Goal: Entertainment & Leisure: Consume media (video, audio)

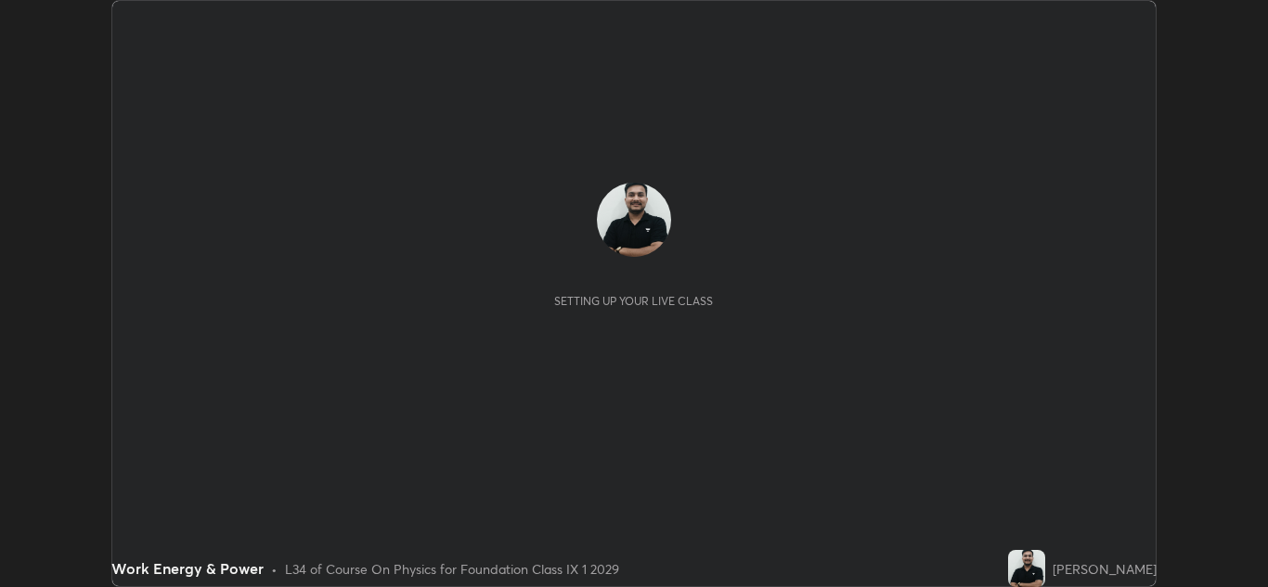
scroll to position [587, 1267]
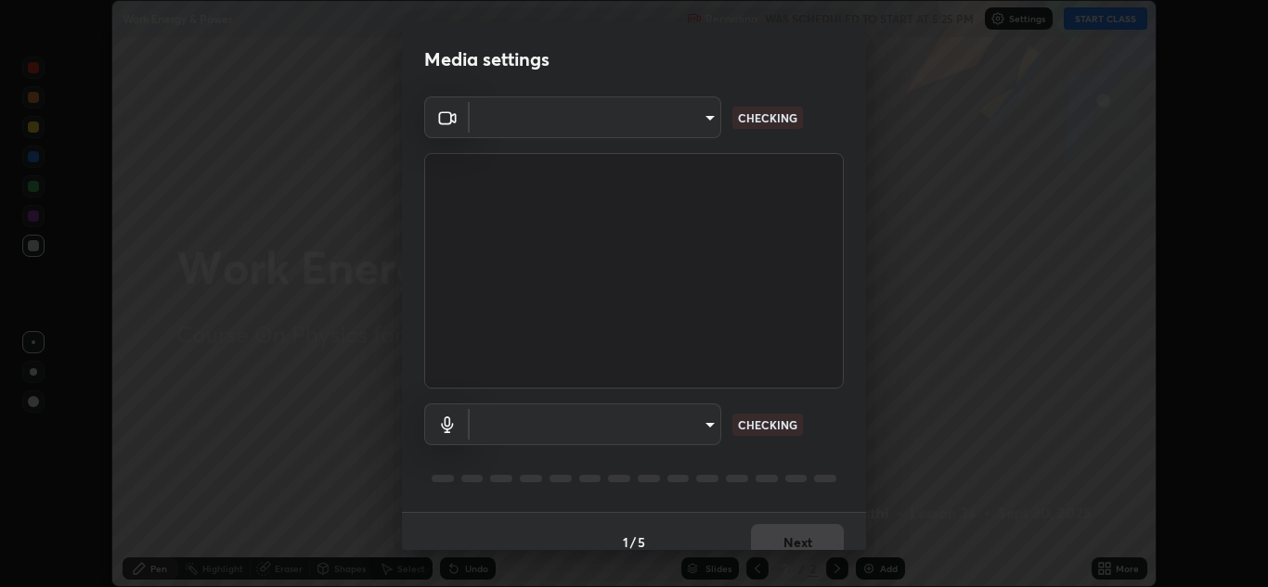
type input "00cb52ea7dbc067a4e9eba70c986ec13a5c87d59f38709f4e6374cce52915b34"
type input "9c1b285d99fe20f225937e4548c843fe66e293f4791396b353509b50ebaacb4e"
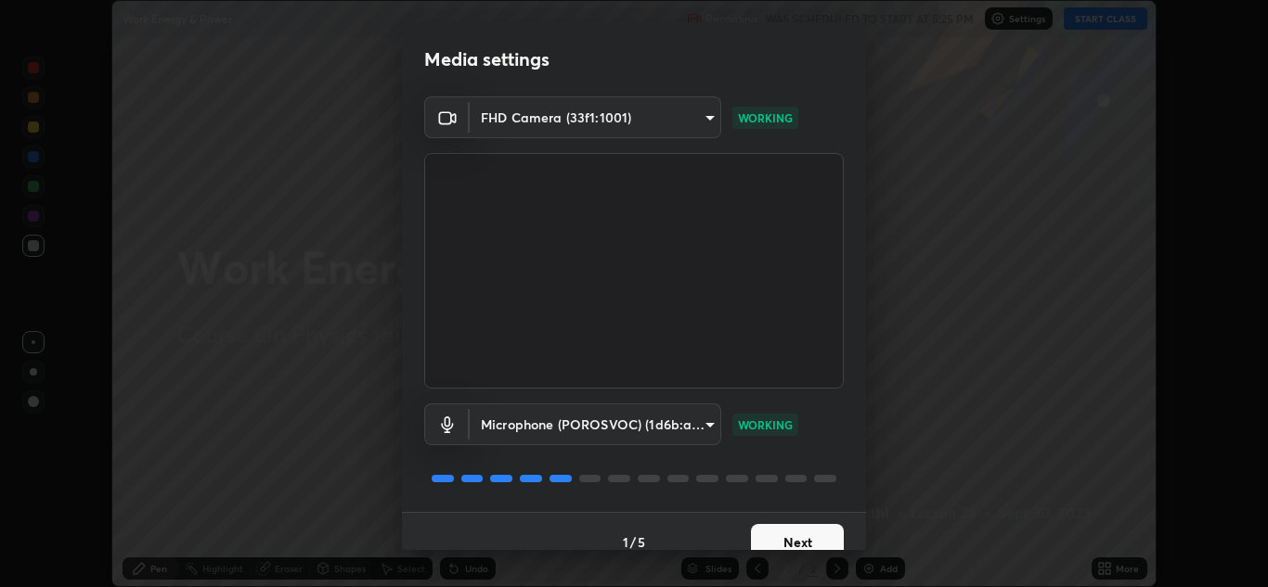
scroll to position [21, 0]
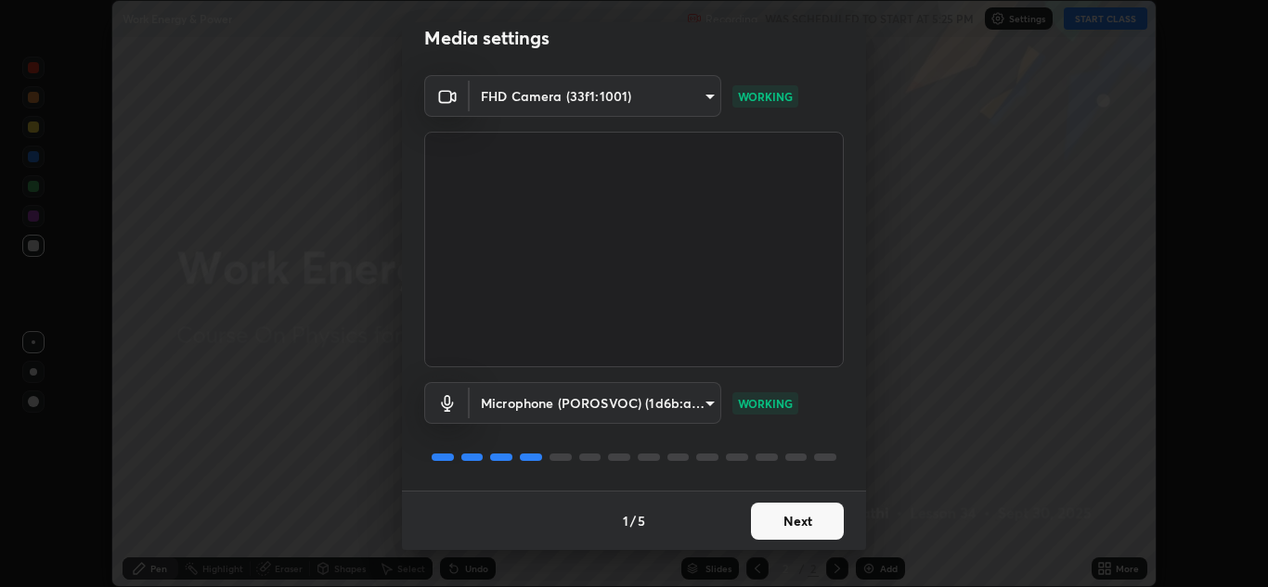
click at [795, 535] on button "Next" at bounding box center [797, 521] width 93 height 37
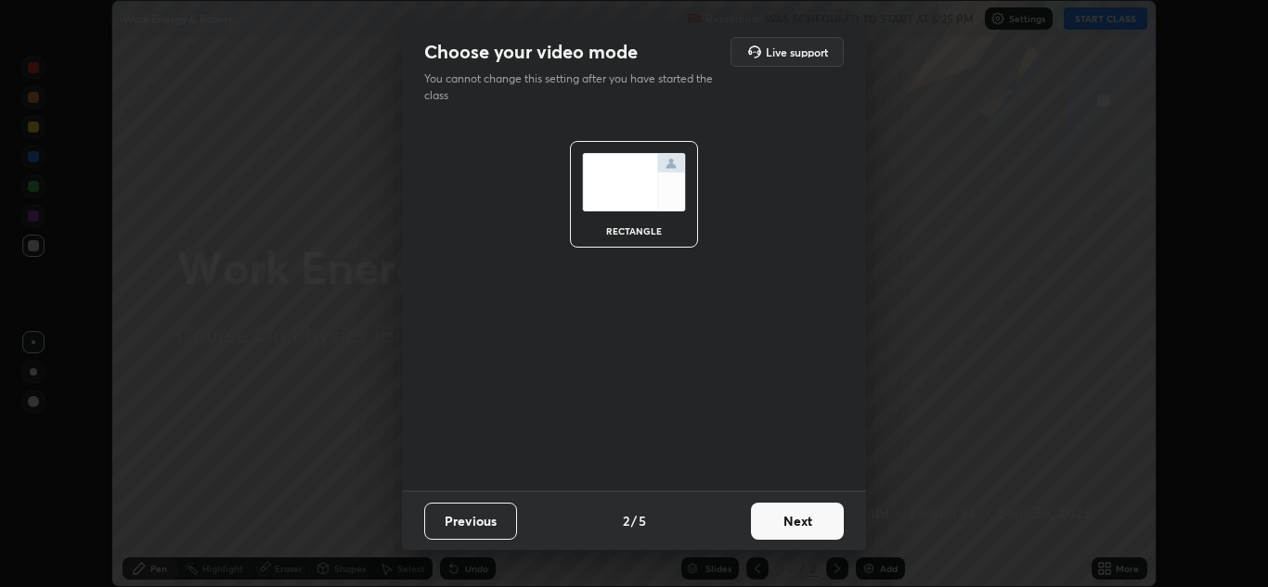
scroll to position [0, 0]
click at [797, 526] on button "Next" at bounding box center [797, 521] width 93 height 37
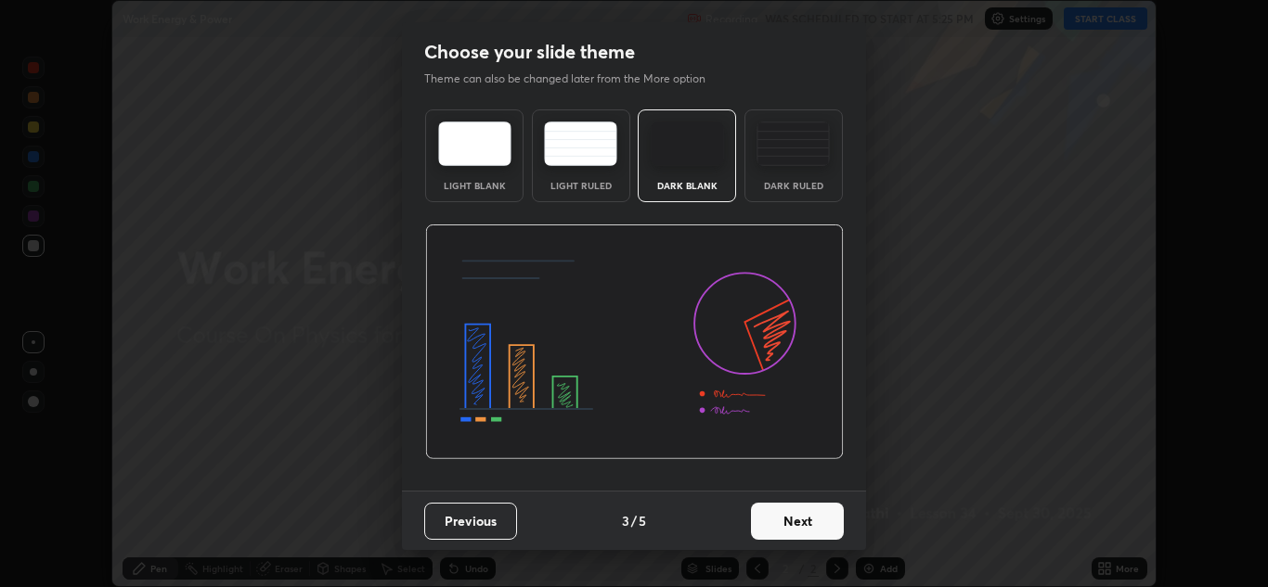
click at [797, 517] on button "Next" at bounding box center [797, 521] width 93 height 37
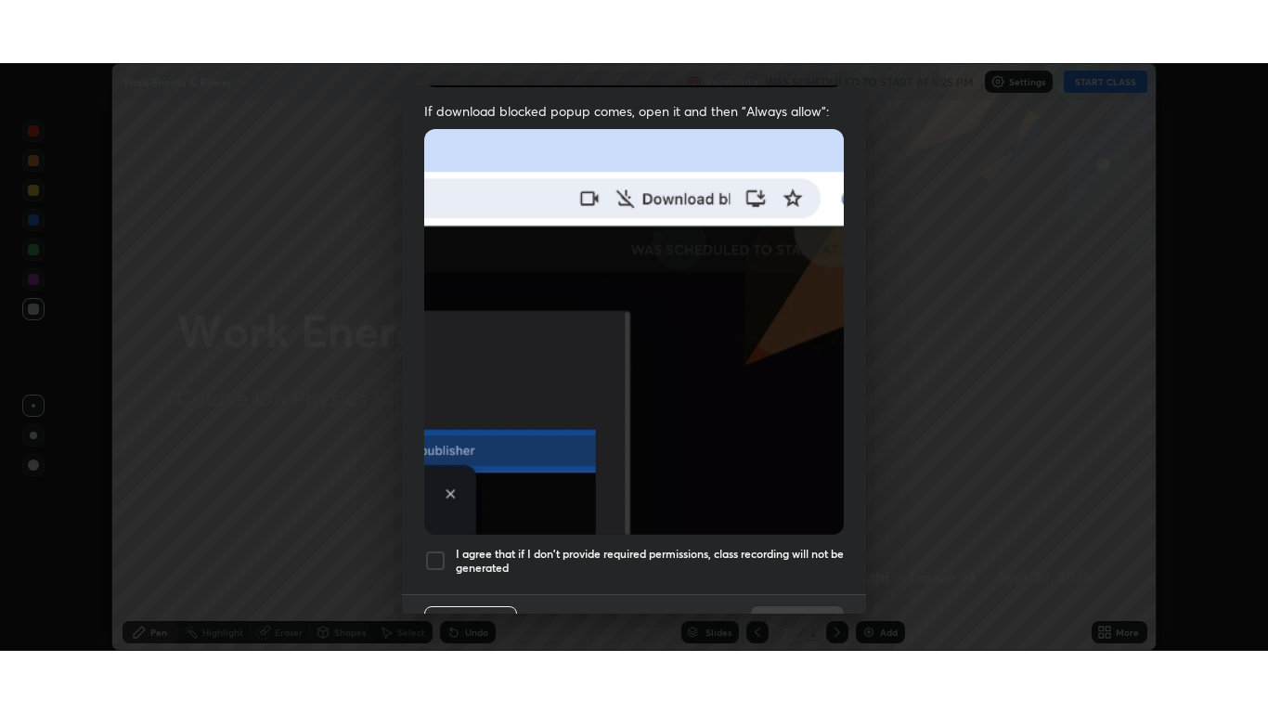
scroll to position [401, 0]
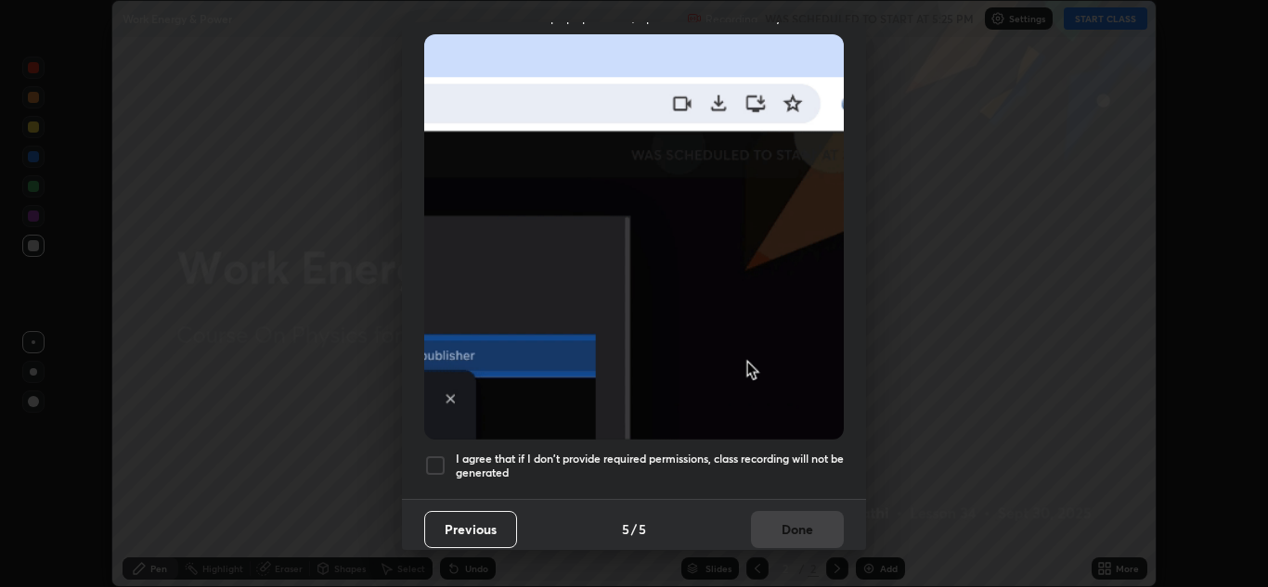
click at [435, 464] on div at bounding box center [435, 466] width 22 height 22
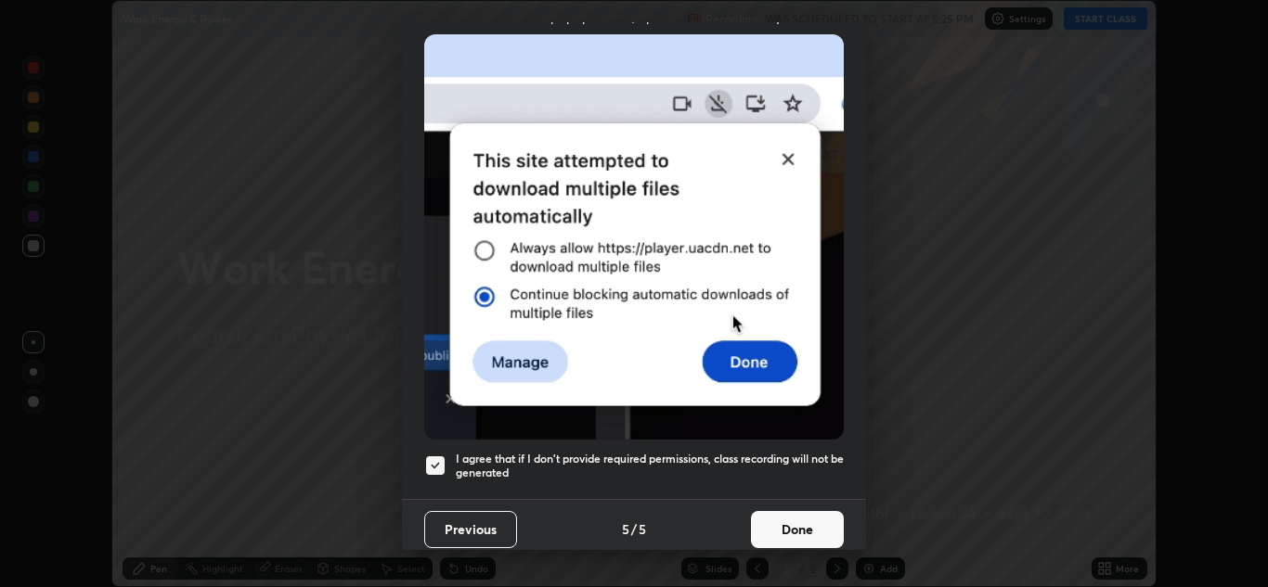
click at [773, 523] on button "Done" at bounding box center [797, 529] width 93 height 37
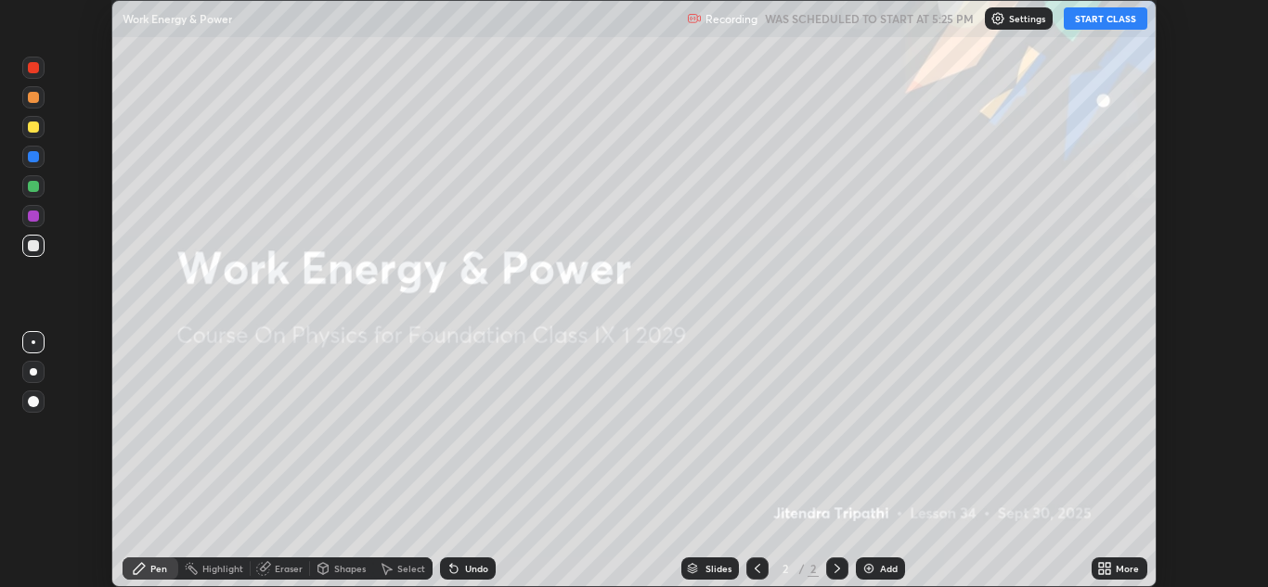
click at [1126, 18] on button "START CLASS" at bounding box center [1106, 18] width 84 height 22
click at [1108, 565] on icon at bounding box center [1107, 565] width 5 height 5
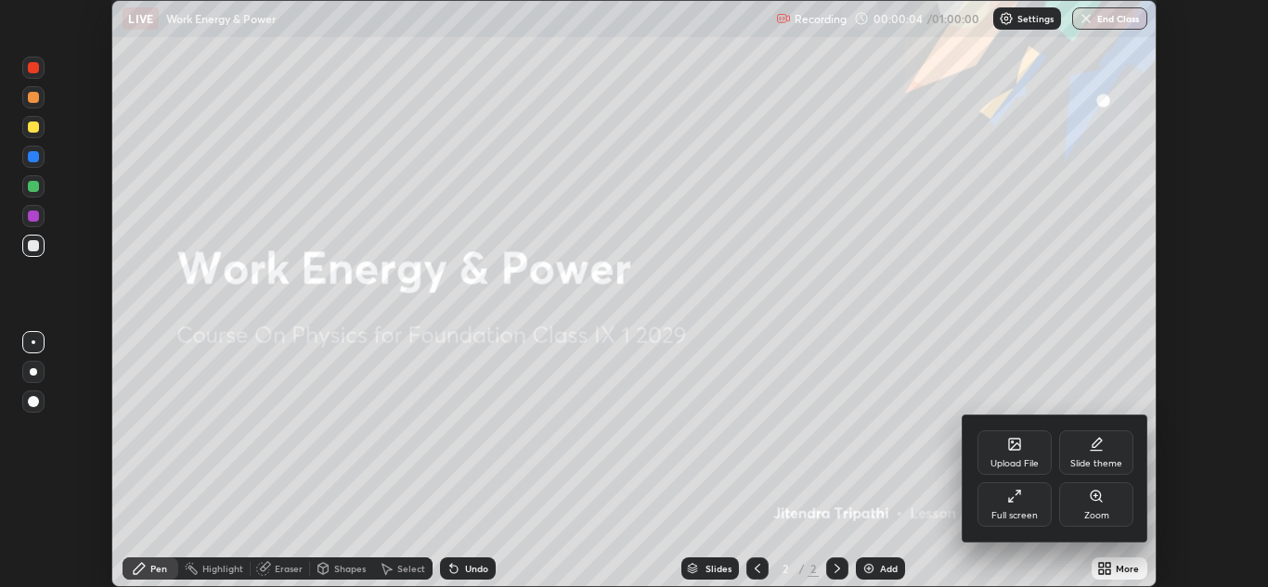
click at [1013, 508] on div "Full screen" at bounding box center [1014, 505] width 74 height 45
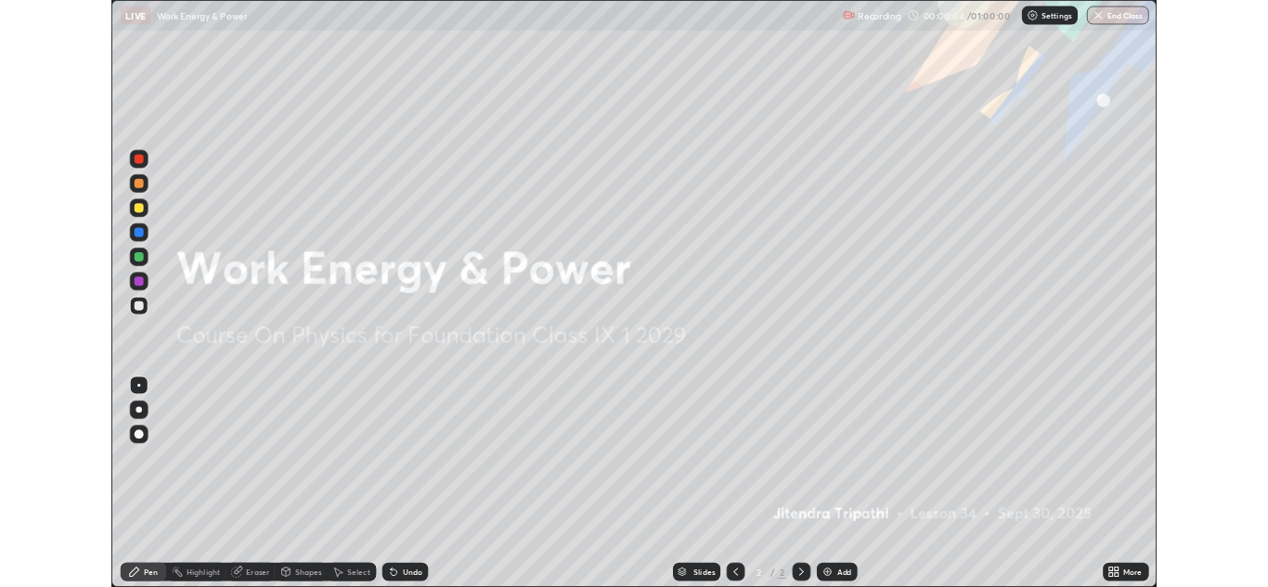
scroll to position [713, 1268]
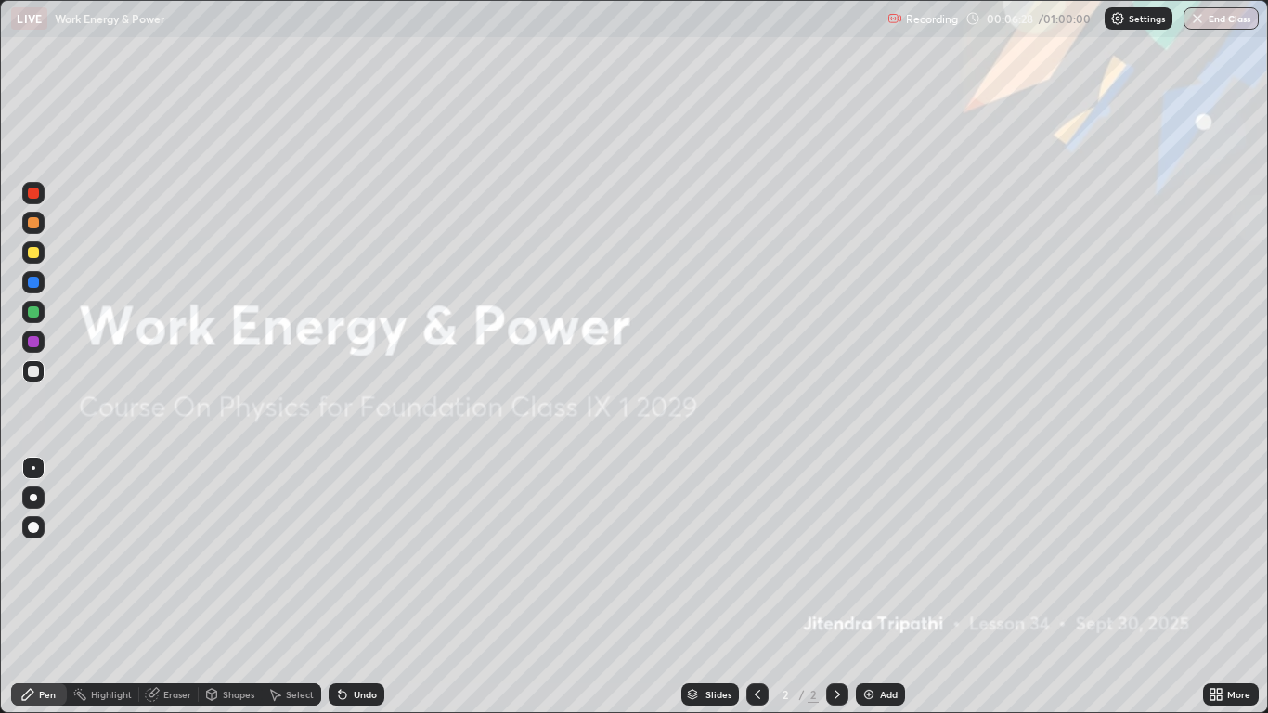
click at [36, 223] on div at bounding box center [33, 222] width 11 height 11
click at [875, 587] on img at bounding box center [868, 694] width 15 height 15
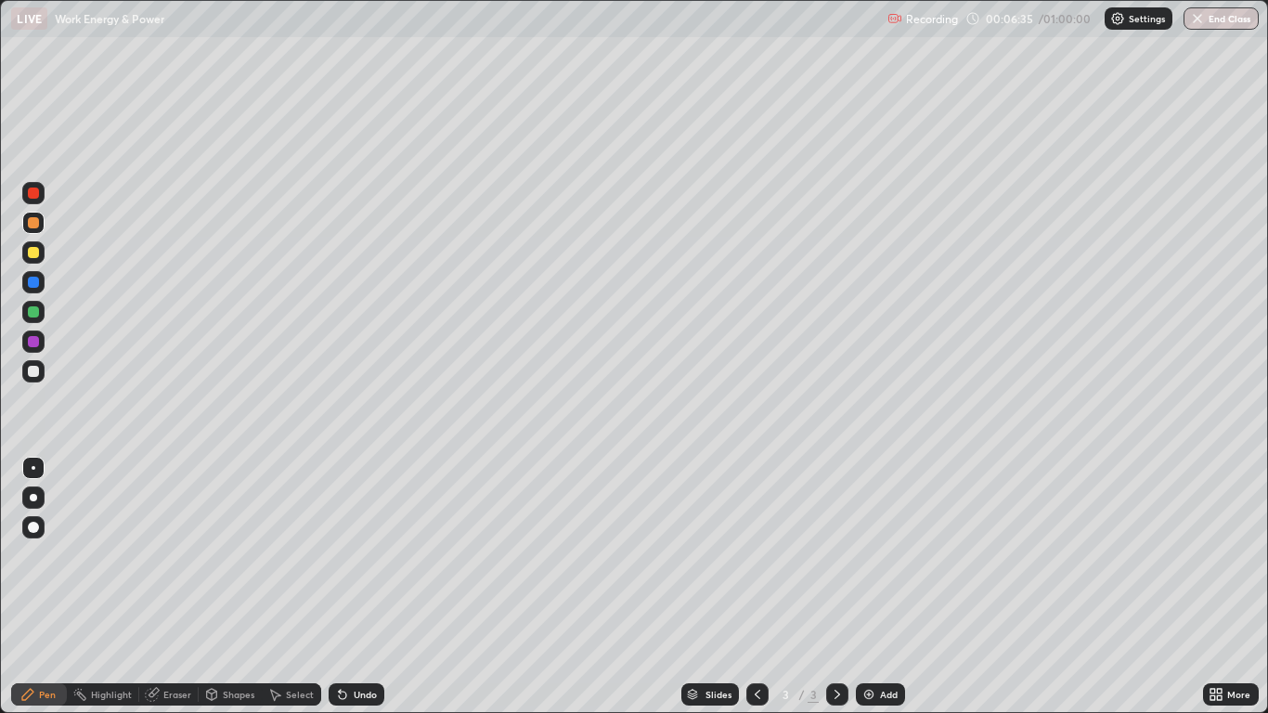
click at [746, 587] on div at bounding box center [757, 694] width 22 height 22
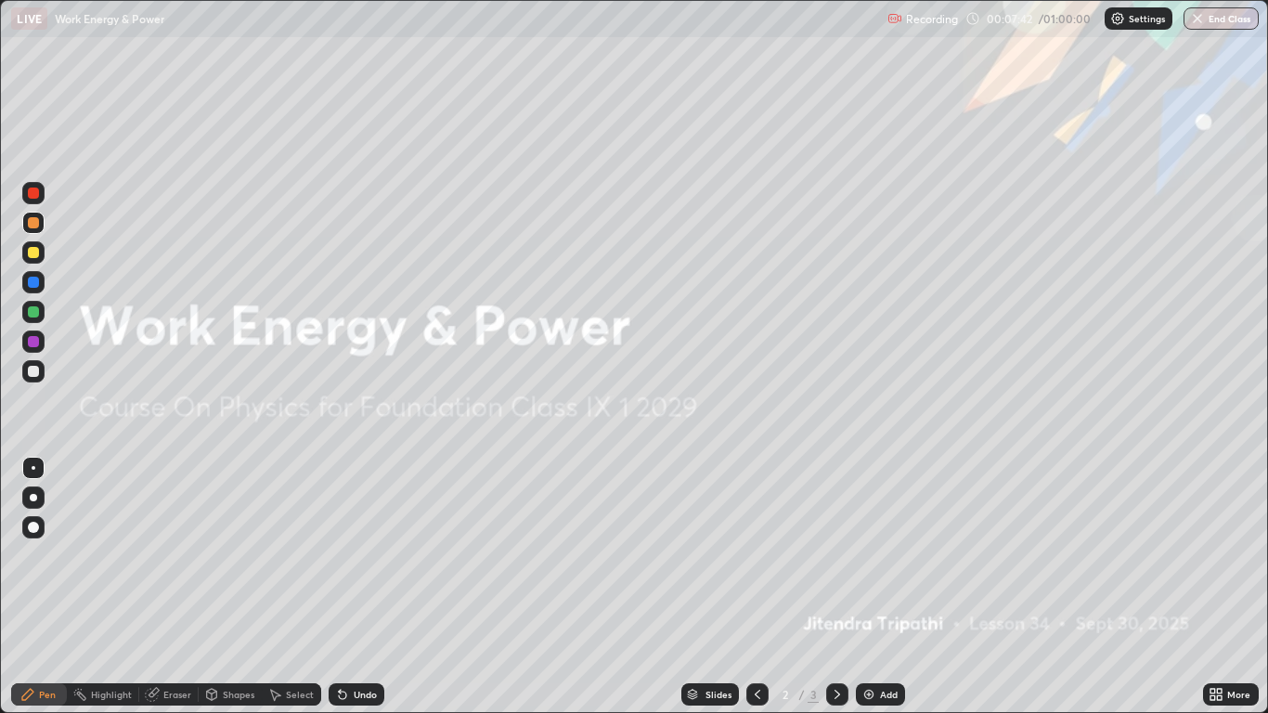
click at [836, 587] on icon at bounding box center [837, 694] width 15 height 15
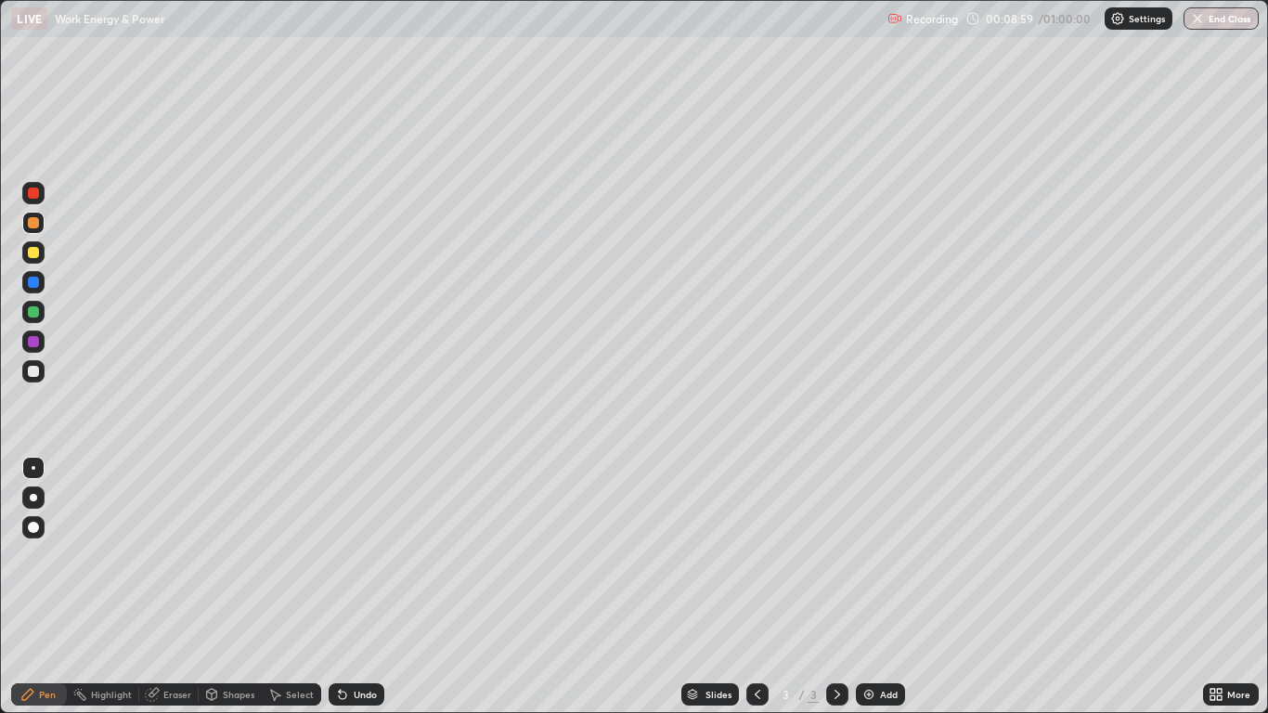
click at [40, 284] on div at bounding box center [33, 282] width 22 height 22
click at [34, 249] on div at bounding box center [33, 252] width 11 height 11
click at [361, 587] on div "Undo" at bounding box center [365, 694] width 23 height 9
click at [362, 587] on div "Undo" at bounding box center [365, 694] width 23 height 9
click at [366, 587] on div "Undo" at bounding box center [365, 694] width 23 height 9
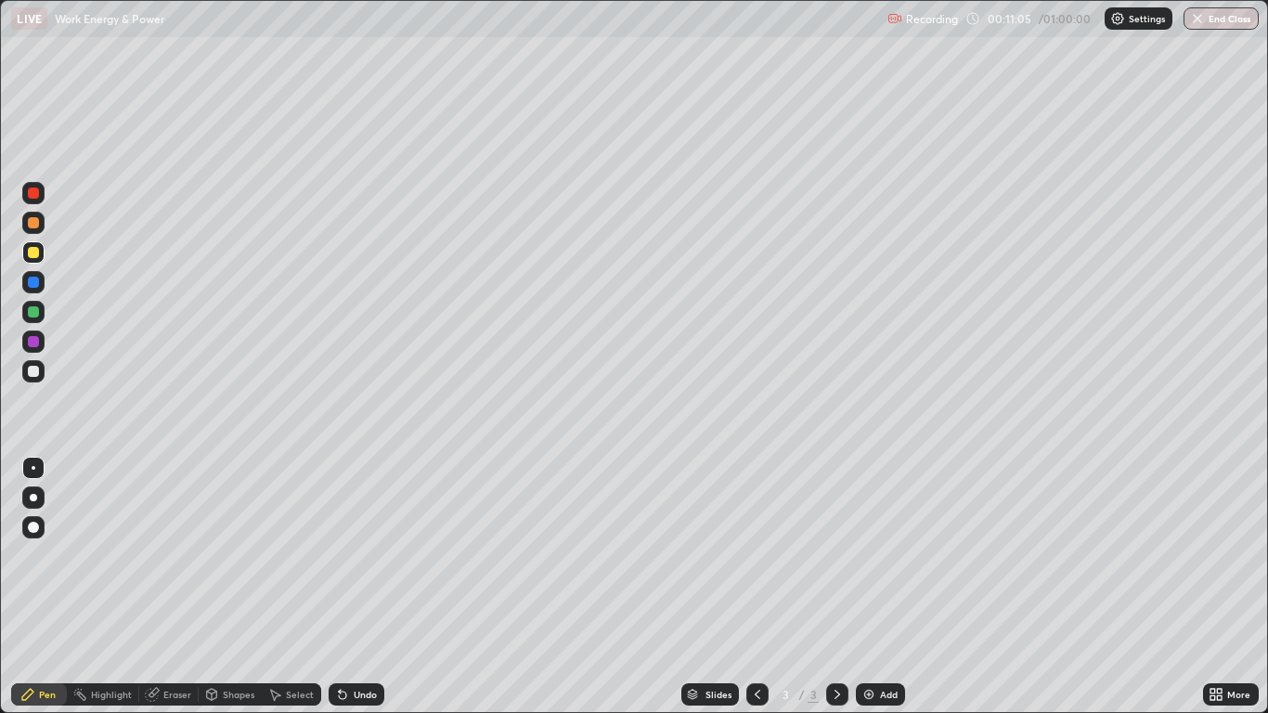
click at [377, 587] on div "Undo" at bounding box center [357, 694] width 56 height 22
click at [890, 587] on div "Add" at bounding box center [889, 694] width 18 height 9
click at [35, 230] on div at bounding box center [33, 223] width 22 height 22
click at [31, 253] on div at bounding box center [33, 252] width 11 height 11
click at [28, 321] on div at bounding box center [33, 312] width 22 height 22
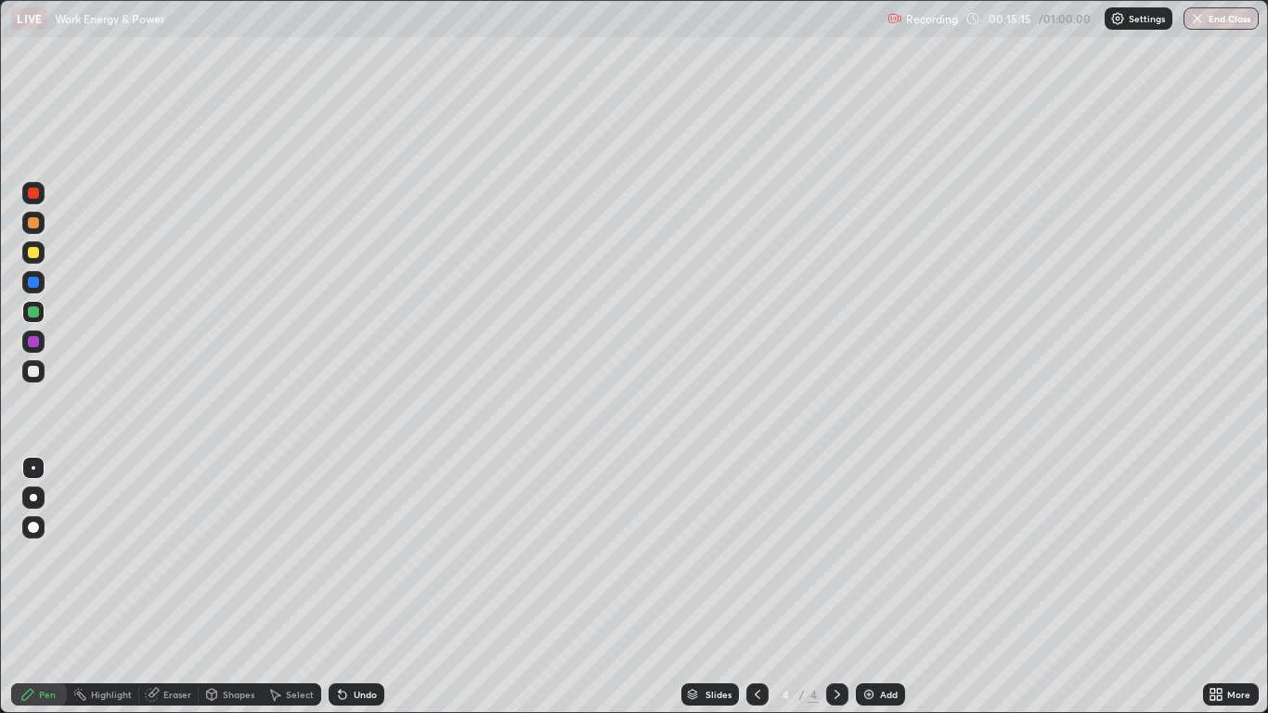
click at [750, 587] on icon at bounding box center [757, 694] width 15 height 15
click at [830, 587] on icon at bounding box center [837, 694] width 15 height 15
click at [172, 587] on div "Eraser" at bounding box center [177, 694] width 28 height 9
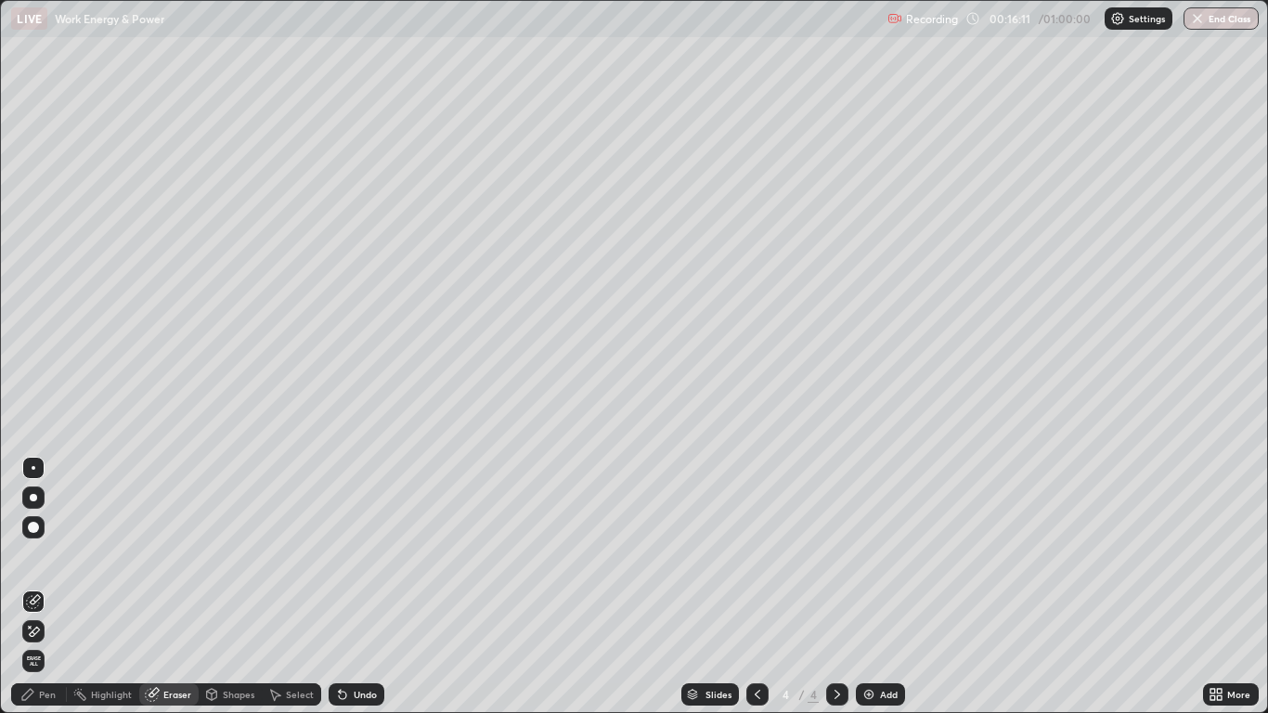
click at [32, 587] on icon at bounding box center [33, 632] width 15 height 16
click at [54, 587] on div "Pen" at bounding box center [47, 694] width 17 height 9
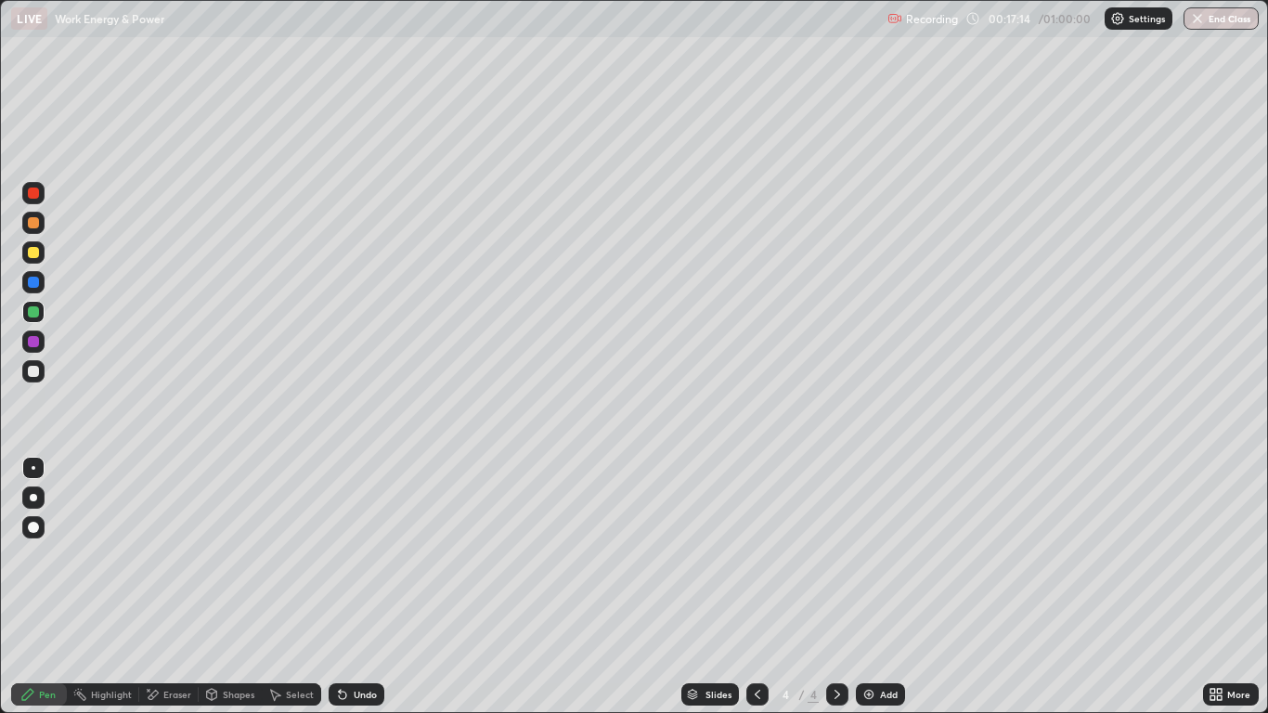
click at [30, 342] on div at bounding box center [33, 341] width 11 height 11
click at [886, 587] on div "Add" at bounding box center [889, 694] width 18 height 9
click at [32, 257] on div at bounding box center [33, 252] width 11 height 11
click at [352, 587] on div "Undo" at bounding box center [357, 694] width 56 height 22
click at [355, 587] on div "Undo" at bounding box center [357, 694] width 56 height 22
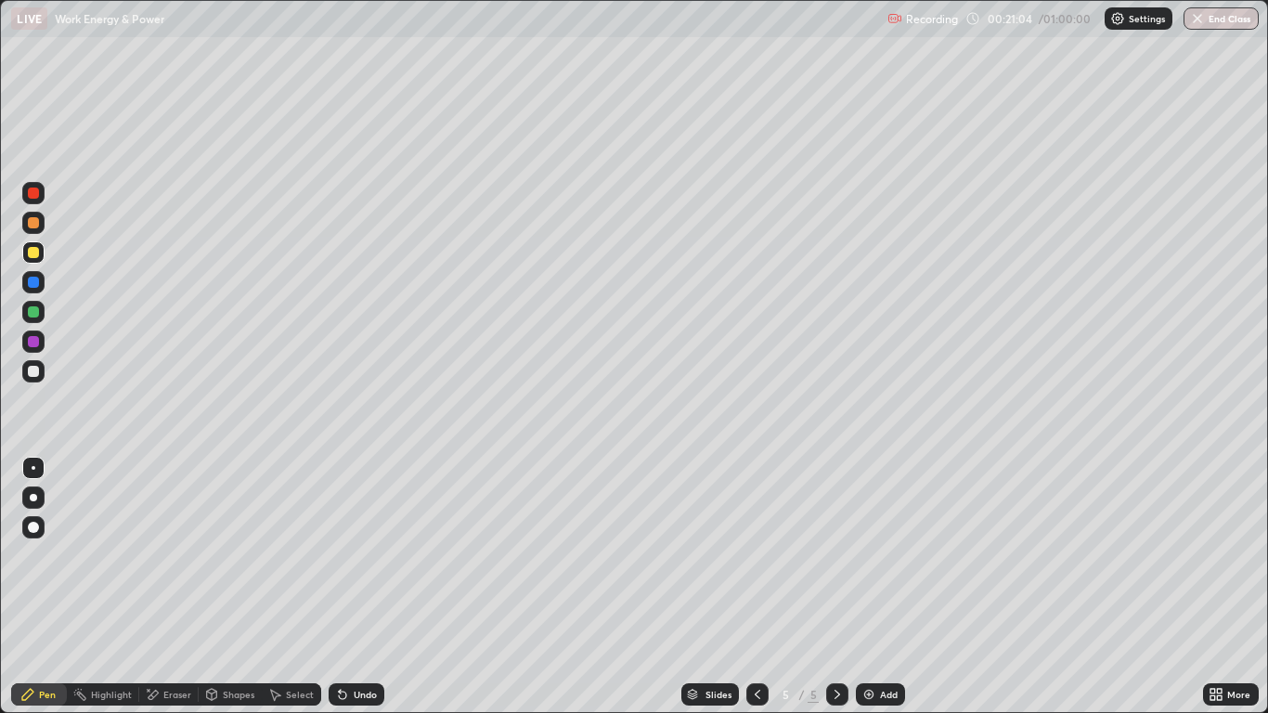
click at [36, 311] on div at bounding box center [33, 311] width 11 height 11
click at [34, 344] on div at bounding box center [33, 341] width 11 height 11
click at [43, 195] on div at bounding box center [33, 193] width 22 height 22
click at [373, 587] on div "Undo" at bounding box center [365, 694] width 23 height 9
click at [870, 587] on img at bounding box center [868, 694] width 15 height 15
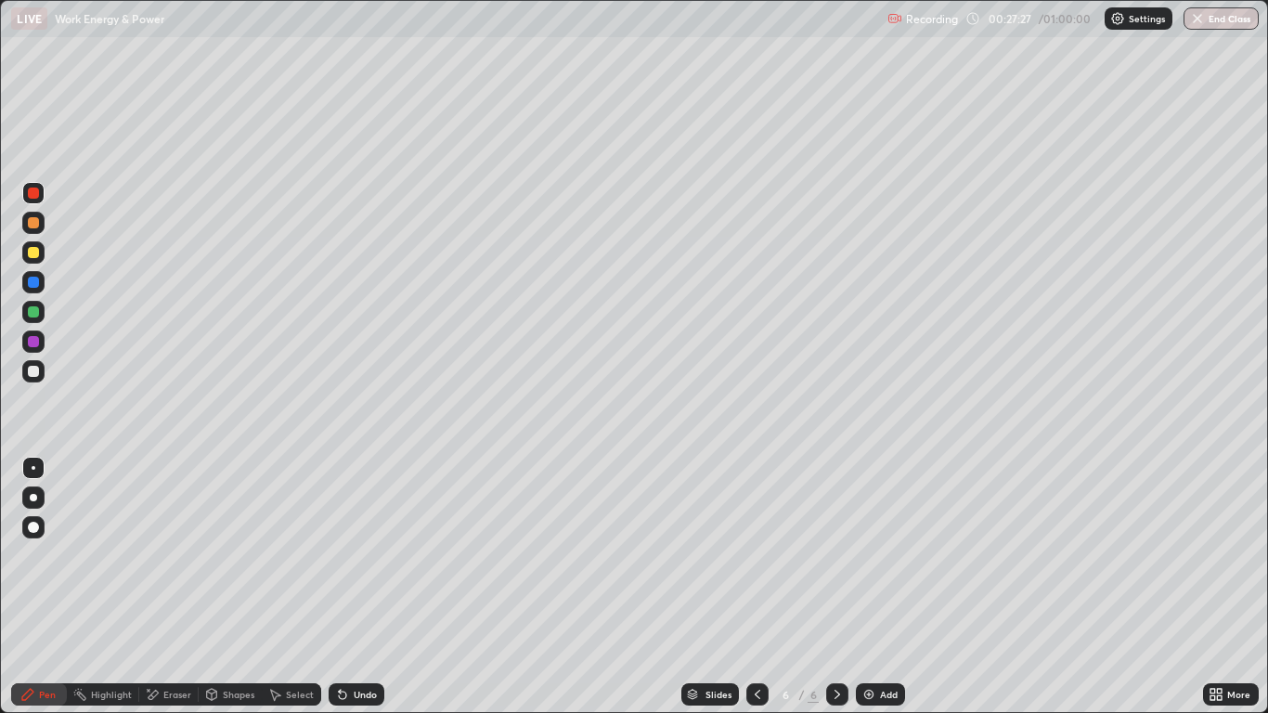
click at [32, 251] on div at bounding box center [33, 252] width 11 height 11
click at [32, 285] on div at bounding box center [33, 282] width 11 height 11
click at [35, 254] on div at bounding box center [33, 252] width 11 height 11
click at [358, 587] on div "Undo" at bounding box center [357, 694] width 56 height 22
click at [356, 587] on div "Undo" at bounding box center [365, 694] width 23 height 9
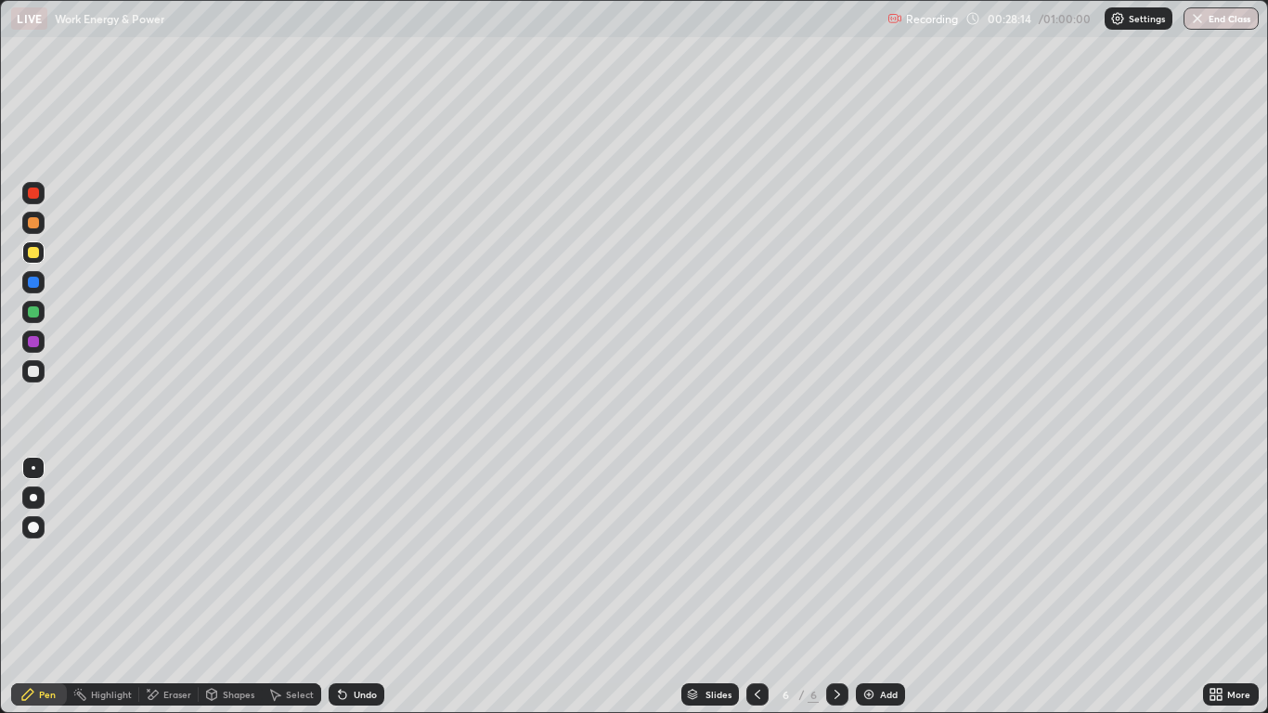
click at [354, 587] on div "Undo" at bounding box center [365, 694] width 23 height 9
click at [368, 587] on div "Undo" at bounding box center [357, 694] width 56 height 22
click at [360, 587] on div "Undo" at bounding box center [365, 694] width 23 height 9
click at [359, 587] on div "Undo" at bounding box center [365, 694] width 23 height 9
click at [347, 587] on icon at bounding box center [342, 694] width 15 height 15
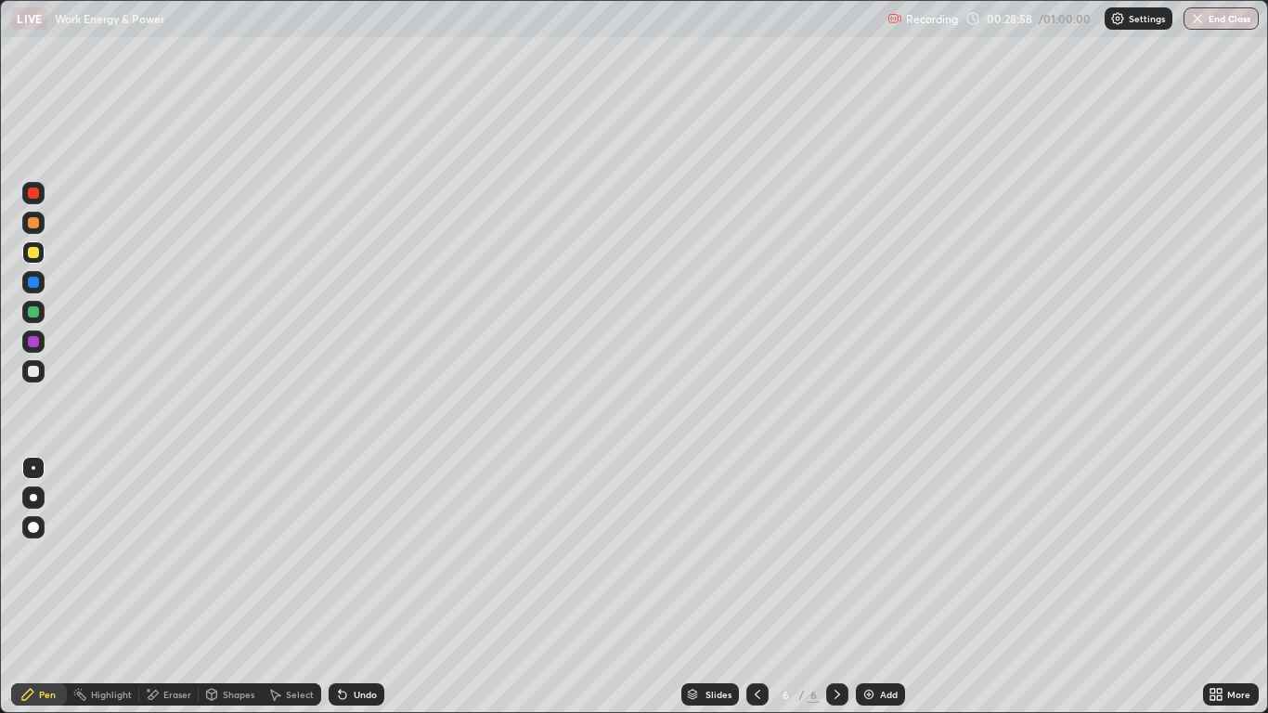
click at [33, 346] on div at bounding box center [33, 341] width 11 height 11
click at [31, 282] on div at bounding box center [33, 282] width 11 height 11
click at [41, 376] on div at bounding box center [33, 371] width 22 height 22
click at [38, 340] on div at bounding box center [33, 341] width 11 height 11
click at [40, 252] on div at bounding box center [33, 252] width 22 height 22
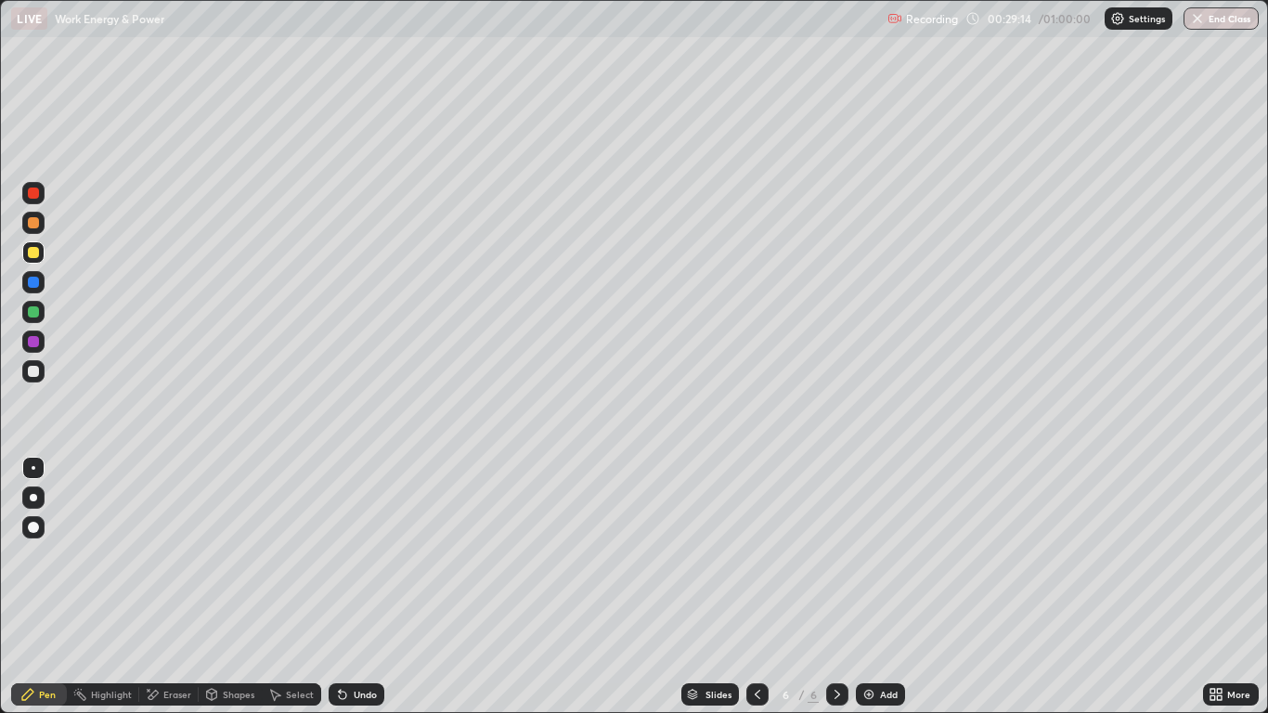
click at [31, 200] on div at bounding box center [33, 193] width 22 height 22
click at [36, 188] on div at bounding box center [33, 192] width 11 height 11
click at [885, 587] on div "Add" at bounding box center [889, 694] width 18 height 9
click at [34, 226] on div at bounding box center [33, 222] width 11 height 11
click at [42, 259] on div at bounding box center [33, 252] width 22 height 22
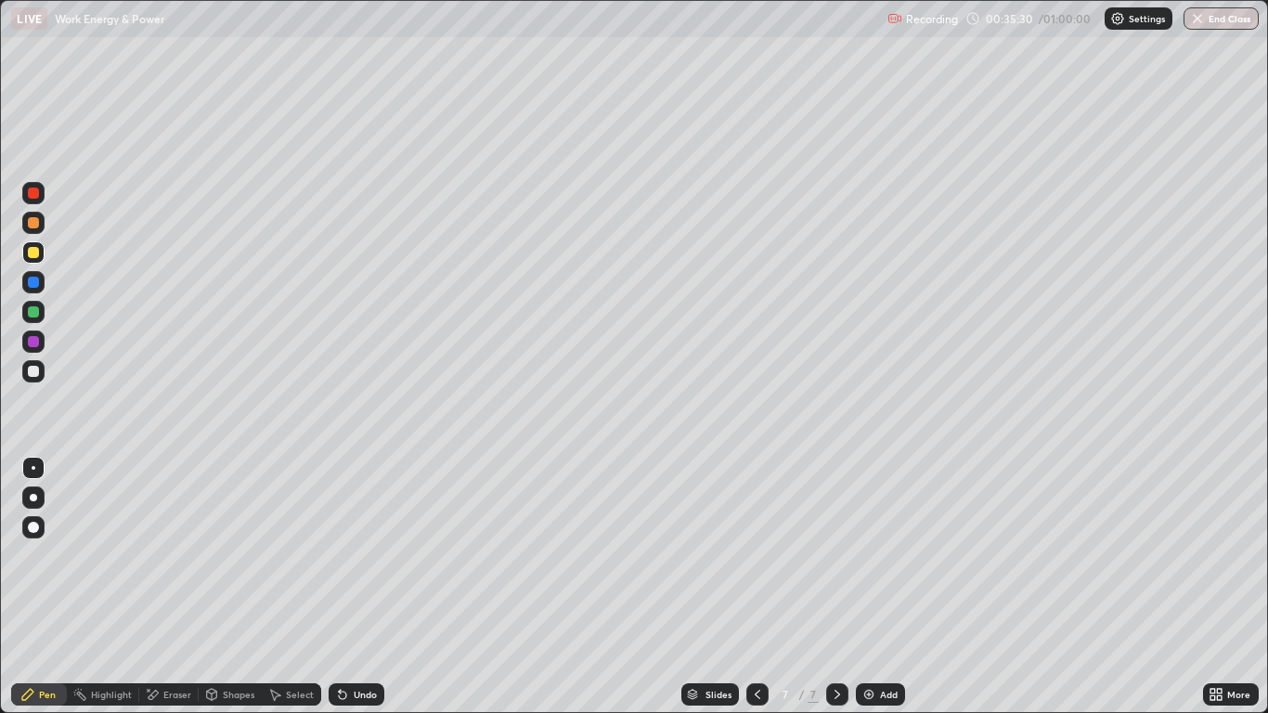
click at [357, 587] on div "Undo" at bounding box center [357, 694] width 56 height 22
click at [35, 342] on div at bounding box center [33, 341] width 11 height 11
click at [36, 314] on div at bounding box center [33, 311] width 11 height 11
click at [880, 587] on div "Add" at bounding box center [889, 694] width 18 height 9
click at [752, 587] on icon at bounding box center [757, 694] width 15 height 15
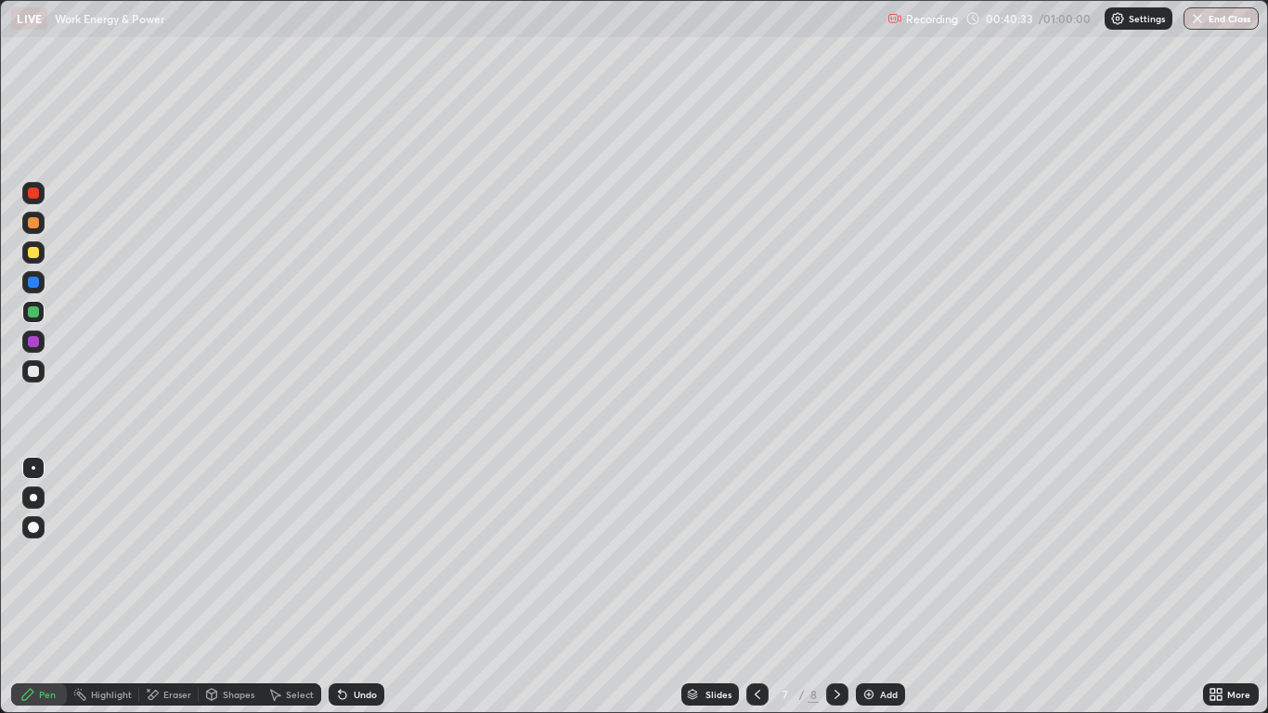
click at [833, 587] on icon at bounding box center [837, 694] width 15 height 15
click at [32, 254] on div at bounding box center [33, 252] width 11 height 11
click at [354, 587] on div "Undo" at bounding box center [365, 694] width 23 height 9
click at [355, 587] on div "Undo" at bounding box center [365, 694] width 23 height 9
click at [30, 287] on div at bounding box center [33, 282] width 11 height 11
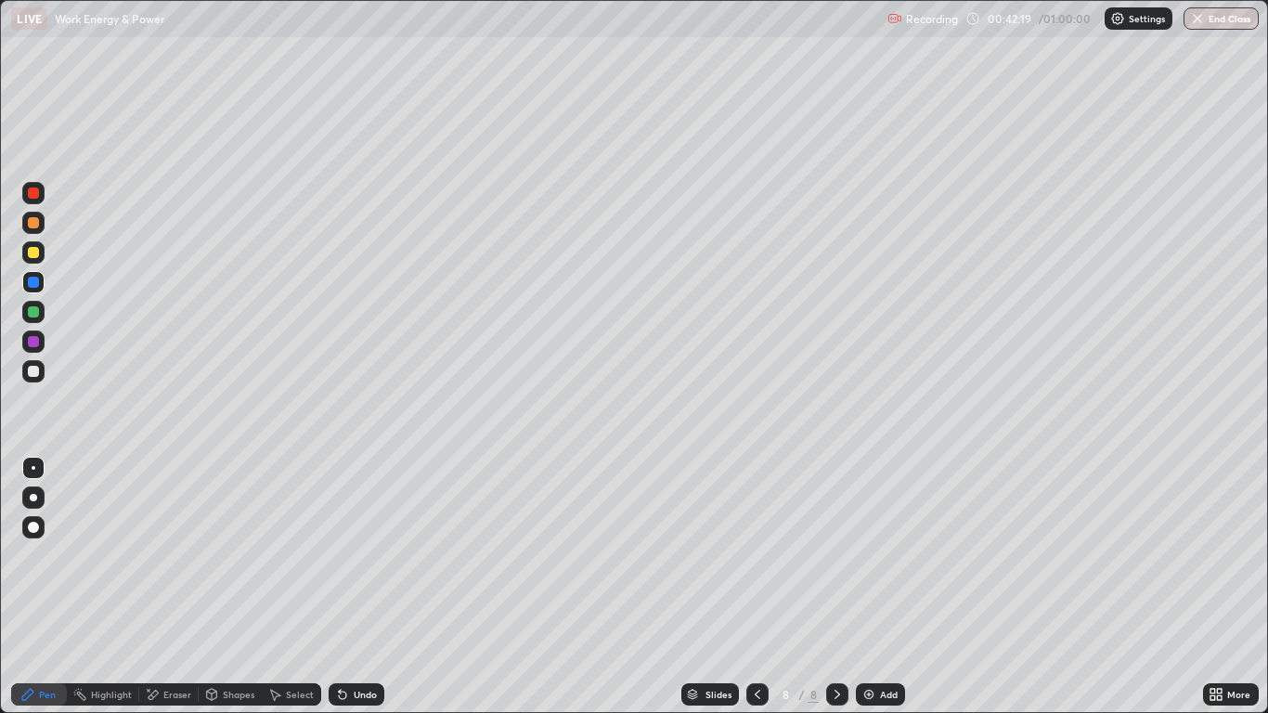
click at [32, 312] on div at bounding box center [33, 311] width 11 height 11
click at [38, 227] on div at bounding box center [33, 223] width 22 height 22
click at [35, 364] on div at bounding box center [33, 371] width 22 height 22
click at [35, 195] on div at bounding box center [33, 192] width 11 height 11
click at [880, 587] on div "Add" at bounding box center [889, 694] width 18 height 9
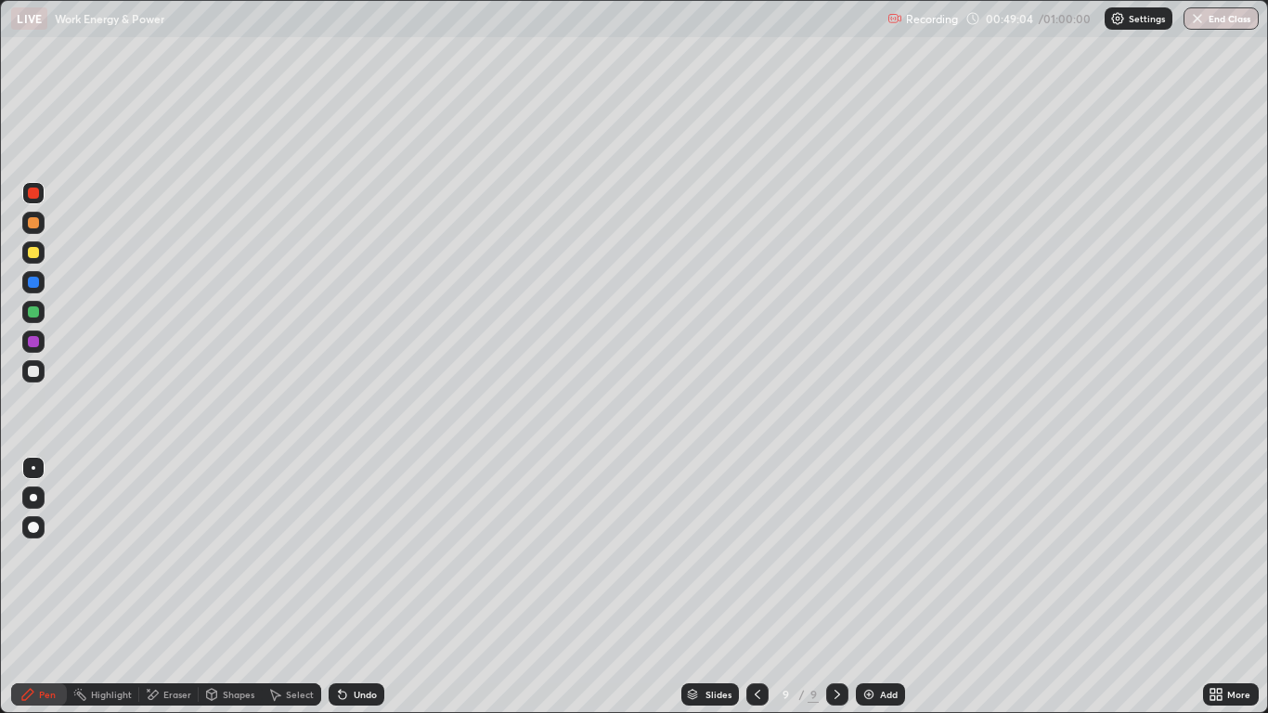
click at [748, 587] on div at bounding box center [757, 694] width 22 height 22
click at [161, 587] on div "Eraser" at bounding box center [168, 694] width 59 height 22
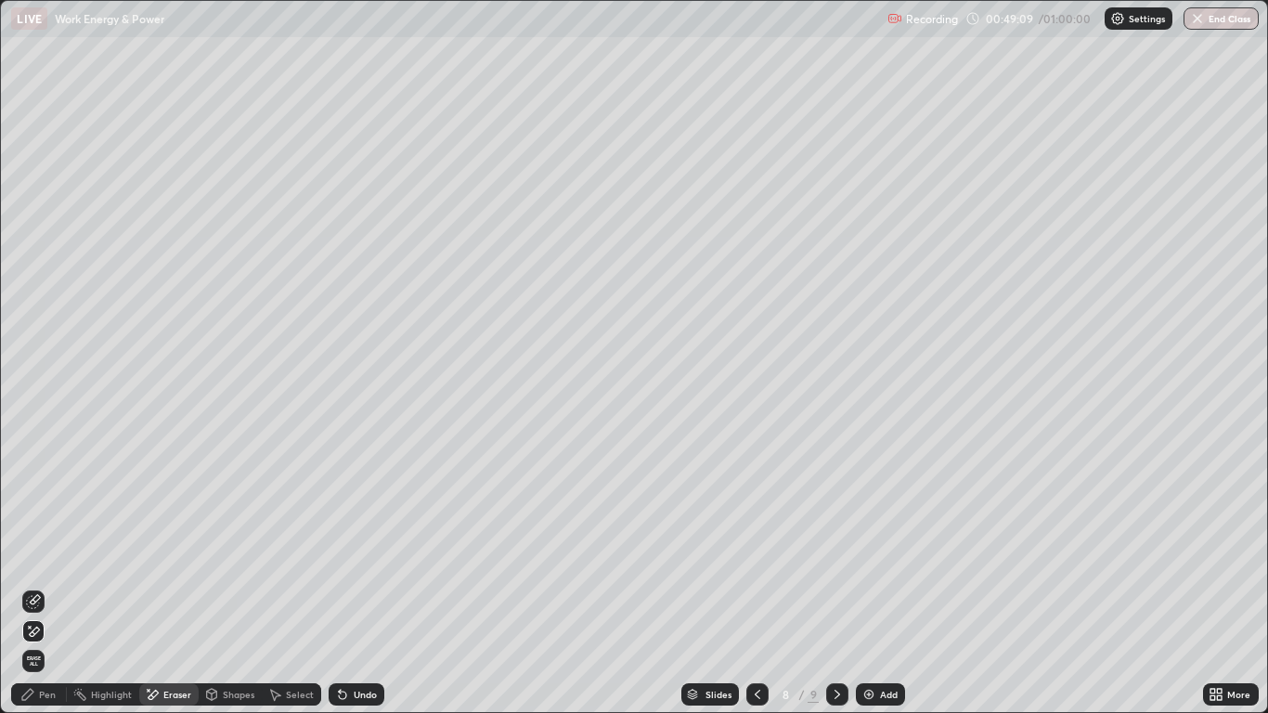
click at [35, 587] on icon at bounding box center [33, 632] width 15 height 16
click at [40, 587] on div "Pen" at bounding box center [47, 694] width 17 height 9
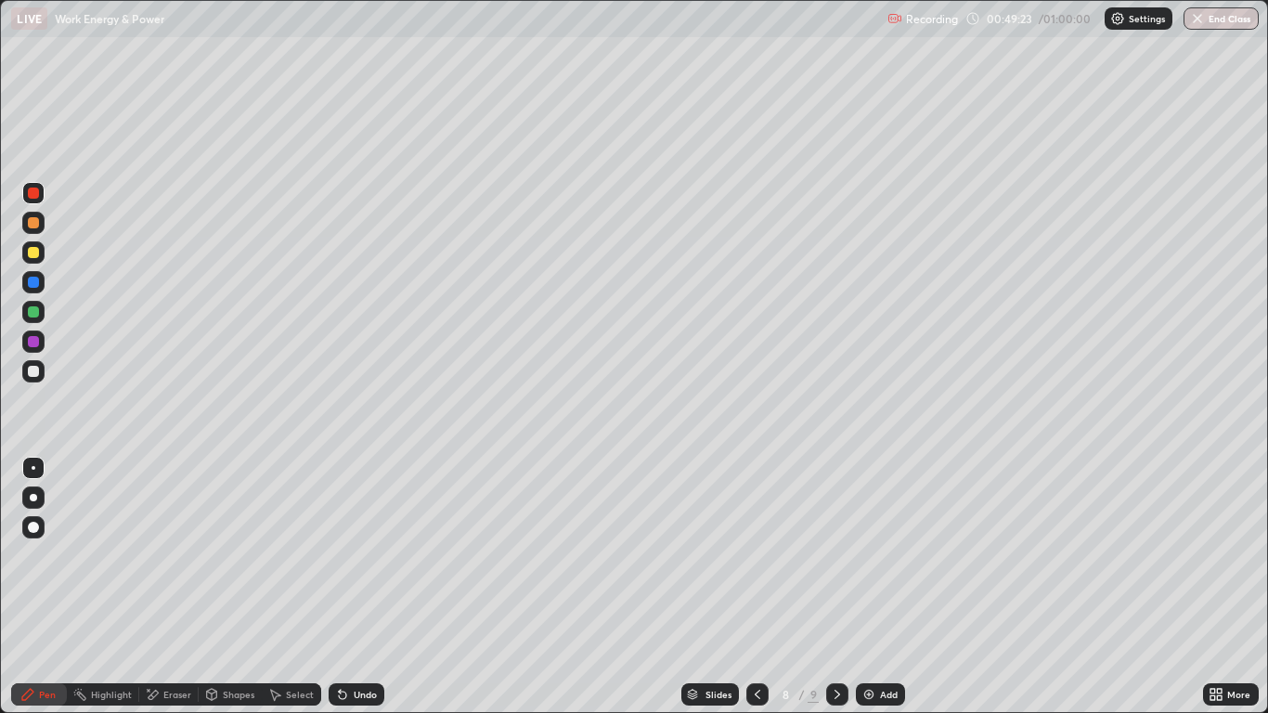
click at [35, 372] on div at bounding box center [33, 371] width 11 height 11
click at [757, 587] on icon at bounding box center [757, 694] width 15 height 15
click at [756, 587] on icon at bounding box center [757, 694] width 15 height 15
click at [746, 587] on div at bounding box center [757, 694] width 22 height 22
click at [747, 587] on div at bounding box center [757, 694] width 22 height 22
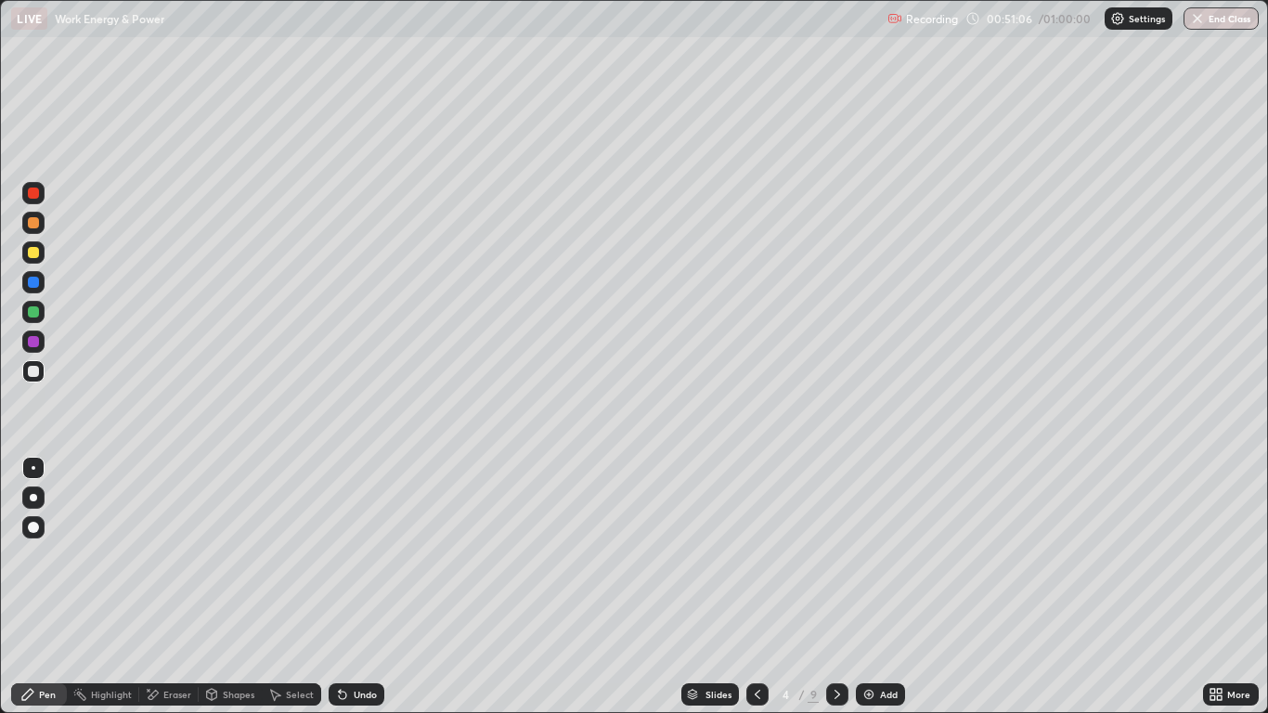
click at [35, 342] on div at bounding box center [33, 341] width 11 height 11
click at [37, 372] on div at bounding box center [33, 371] width 11 height 11
click at [33, 192] on div at bounding box center [33, 192] width 11 height 11
click at [836, 587] on icon at bounding box center [837, 694] width 15 height 15
click at [845, 587] on div at bounding box center [837, 694] width 22 height 22
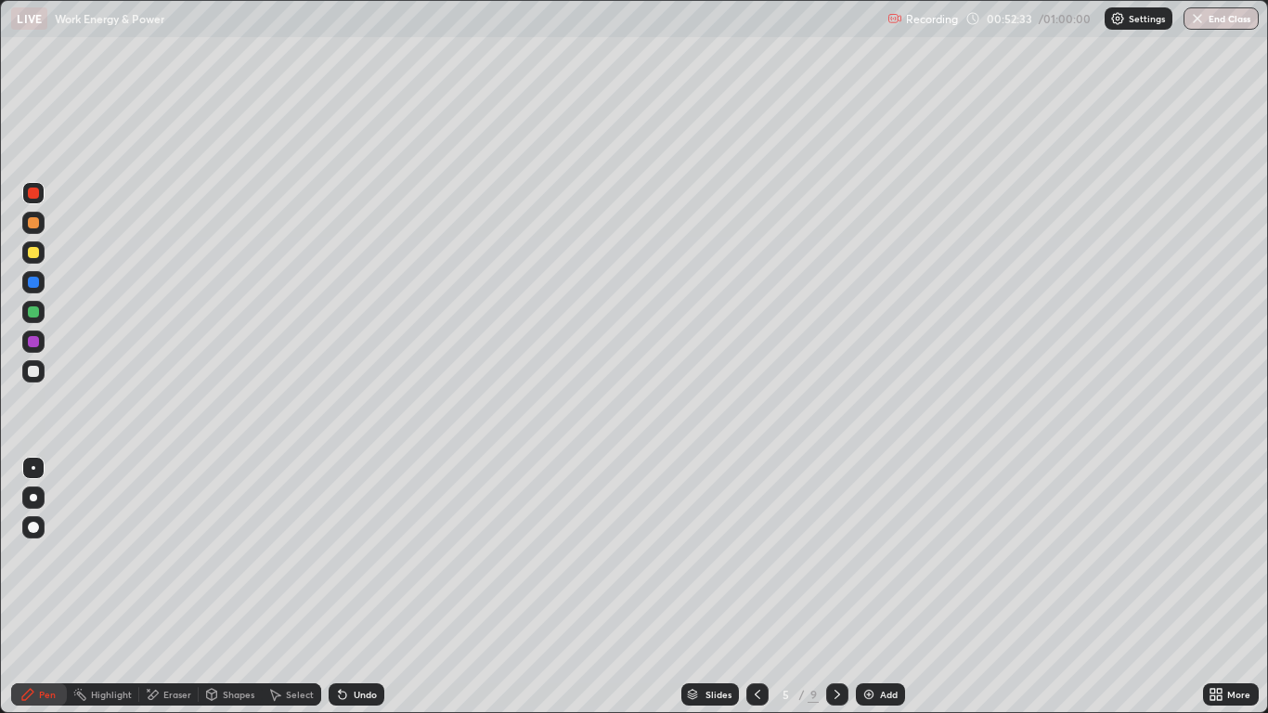
click at [836, 587] on icon at bounding box center [837, 694] width 15 height 15
click at [839, 587] on icon at bounding box center [837, 694] width 15 height 15
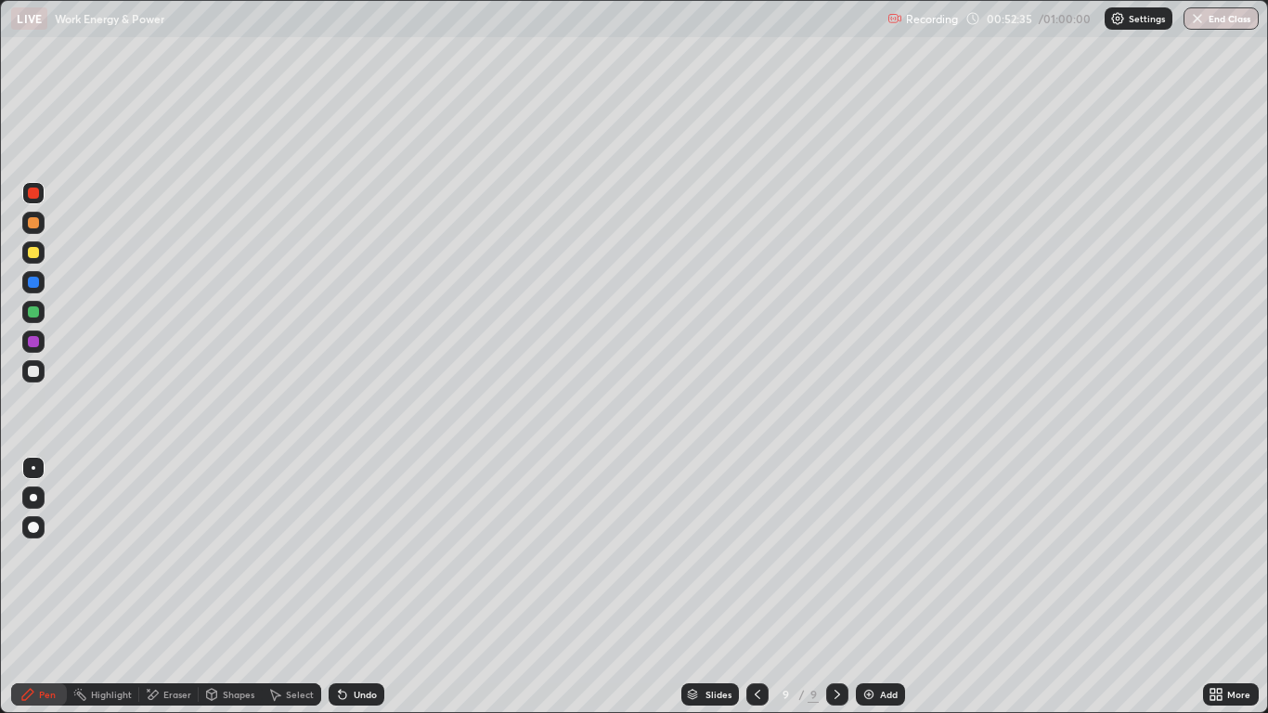
click at [839, 587] on icon at bounding box center [837, 694] width 15 height 15
click at [764, 587] on div at bounding box center [757, 694] width 22 height 22
click at [845, 587] on div at bounding box center [837, 694] width 22 height 22
click at [36, 371] on div at bounding box center [33, 371] width 11 height 11
click at [41, 284] on div at bounding box center [33, 282] width 22 height 22
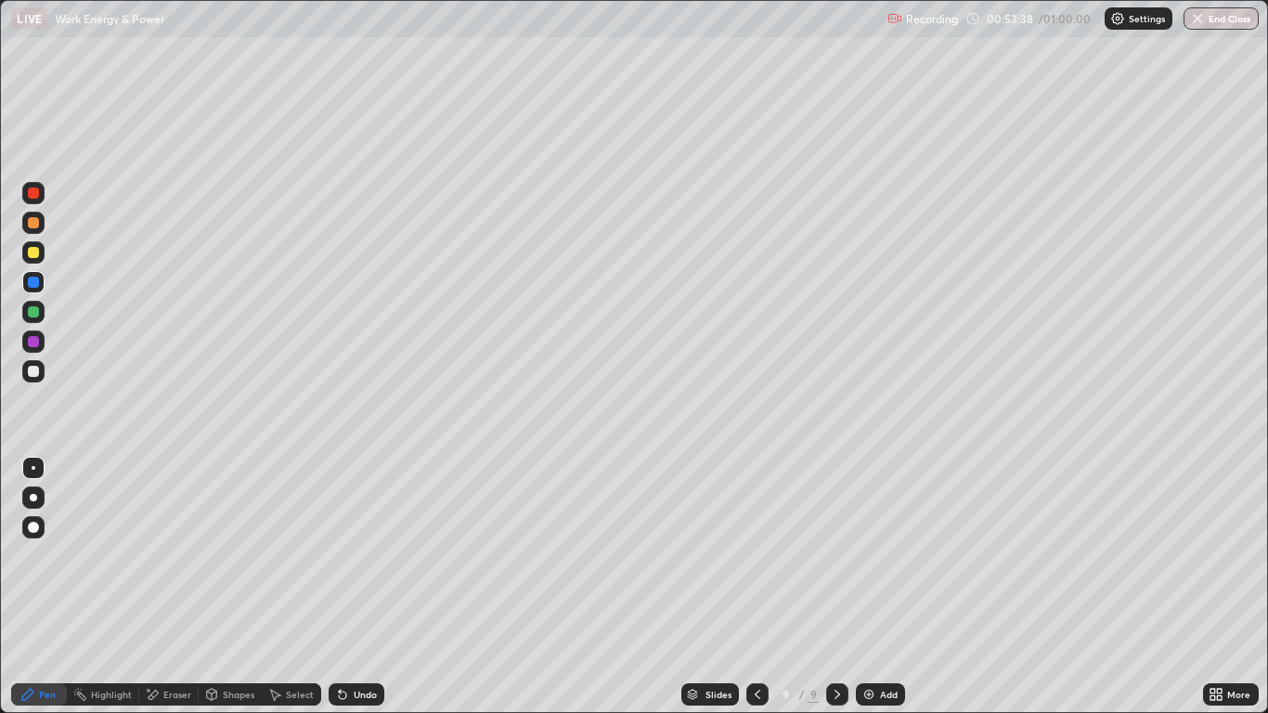
click at [35, 348] on div at bounding box center [33, 341] width 22 height 22
click at [758, 587] on icon at bounding box center [757, 694] width 15 height 15
click at [836, 587] on icon at bounding box center [837, 694] width 15 height 15
click at [757, 587] on icon at bounding box center [758, 694] width 6 height 9
click at [758, 587] on icon at bounding box center [757, 694] width 15 height 15
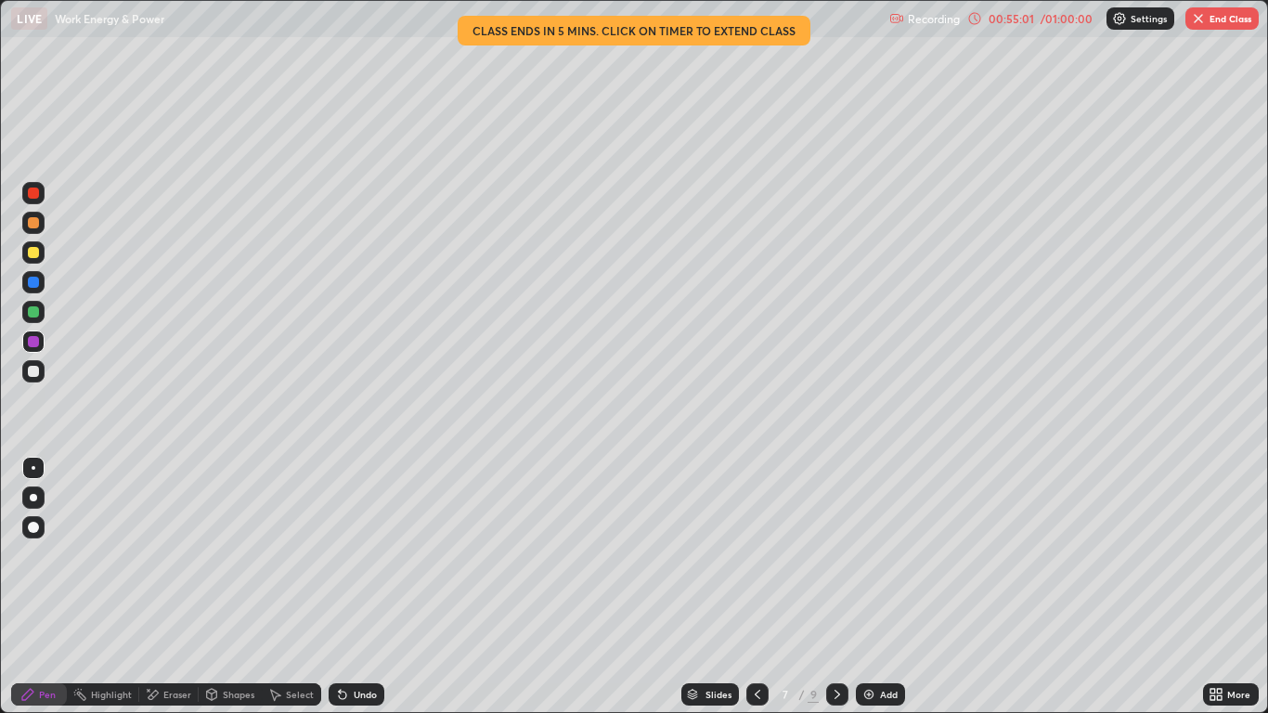
click at [37, 197] on div at bounding box center [33, 192] width 11 height 11
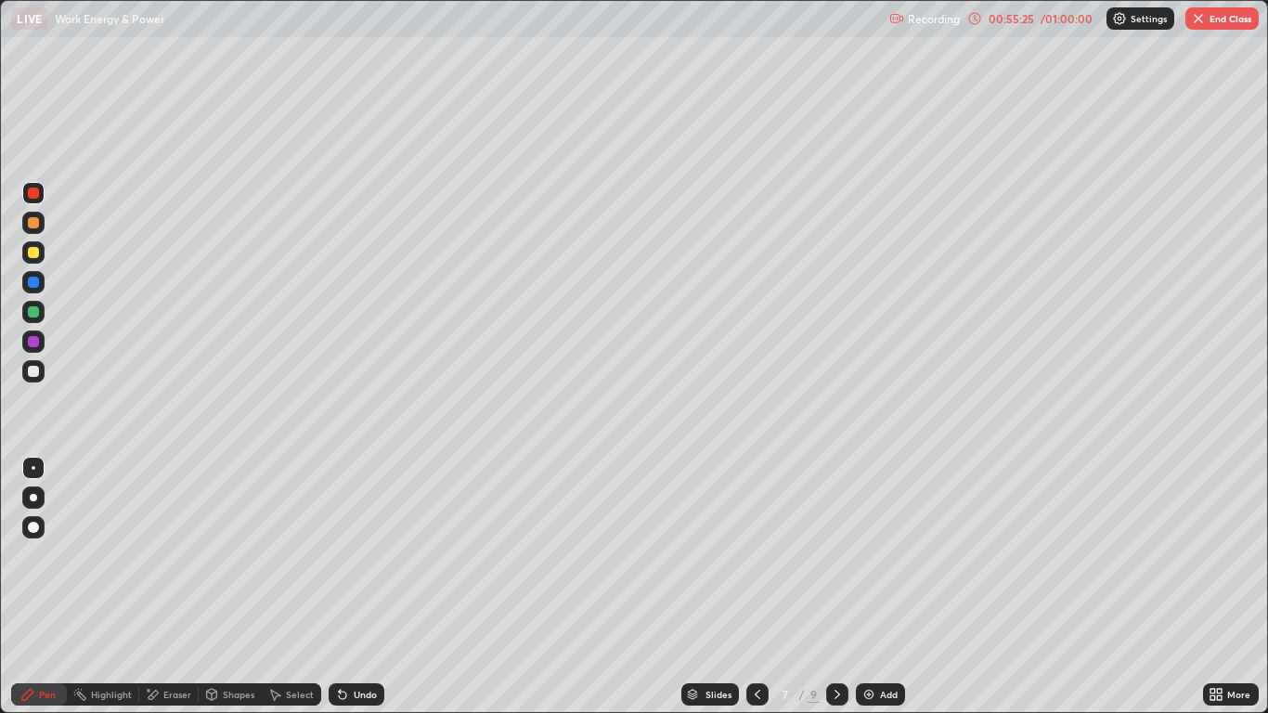
click at [837, 587] on icon at bounding box center [837, 694] width 6 height 9
click at [836, 587] on icon at bounding box center [837, 694] width 15 height 15
click at [1214, 20] on button "End Class" at bounding box center [1221, 18] width 73 height 22
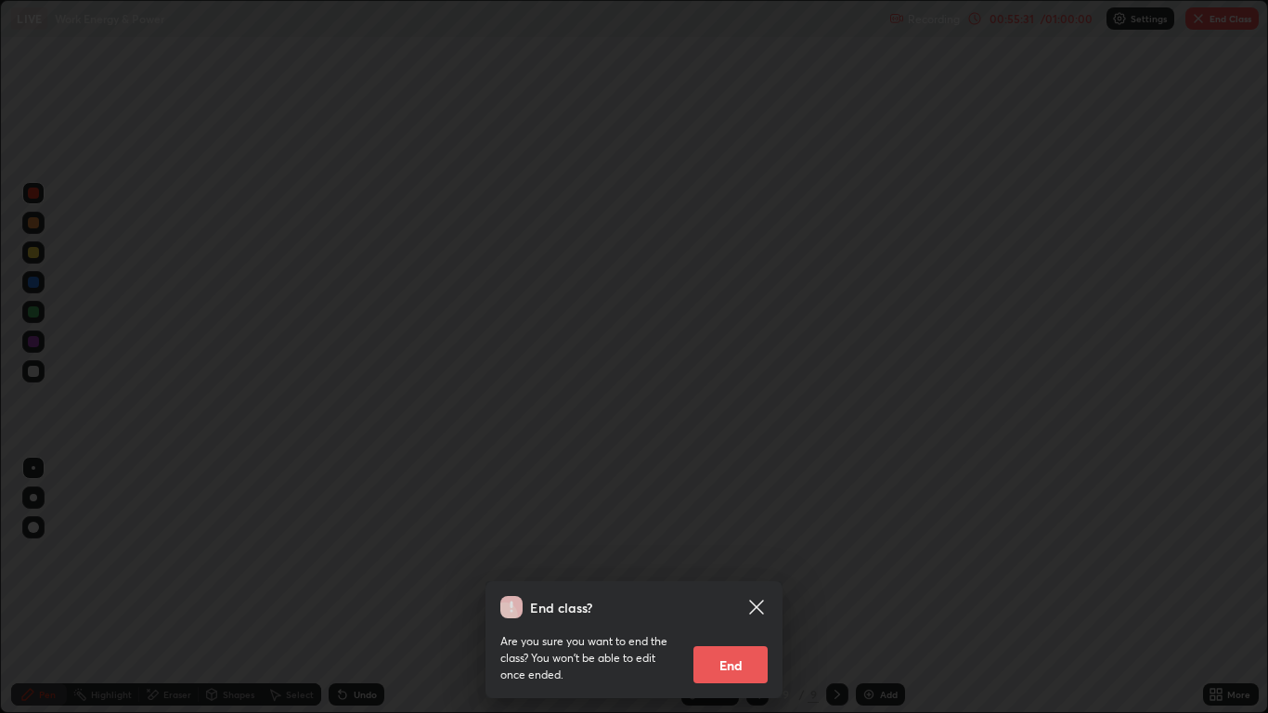
click at [762, 587] on button "End" at bounding box center [730, 664] width 74 height 37
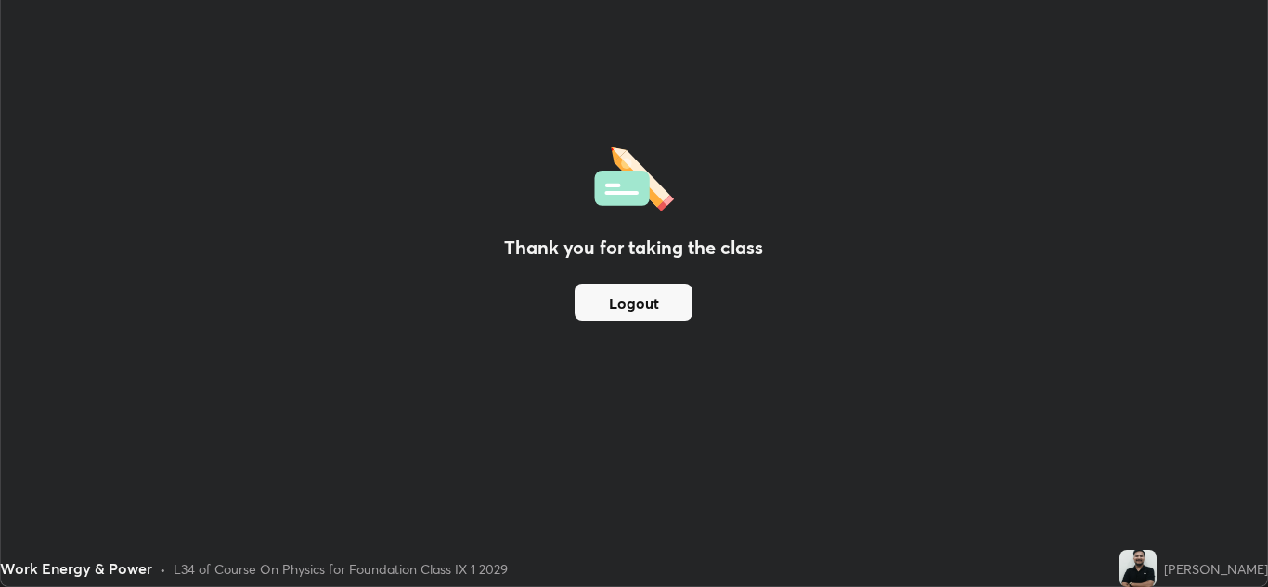
scroll to position [92219, 91539]
